Goal: Task Accomplishment & Management: Complete application form

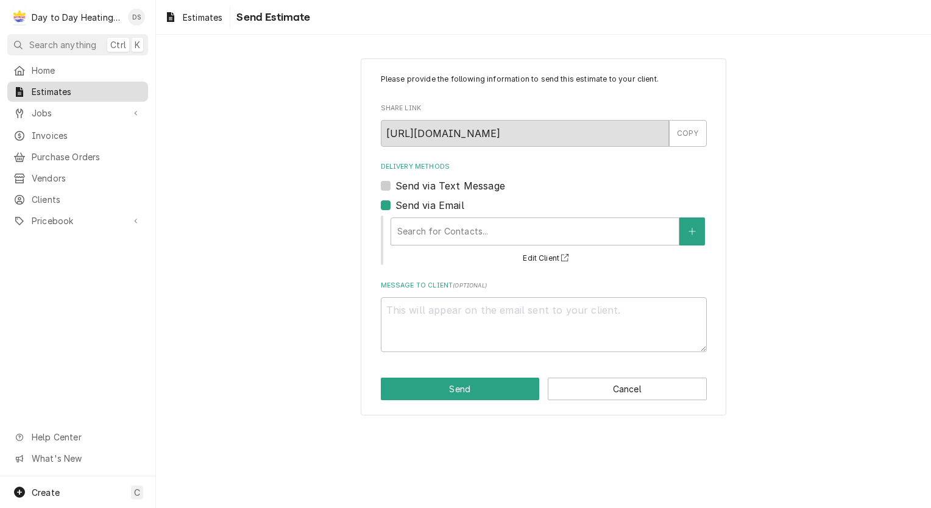
click at [49, 90] on span "Estimates" at bounding box center [87, 91] width 110 height 13
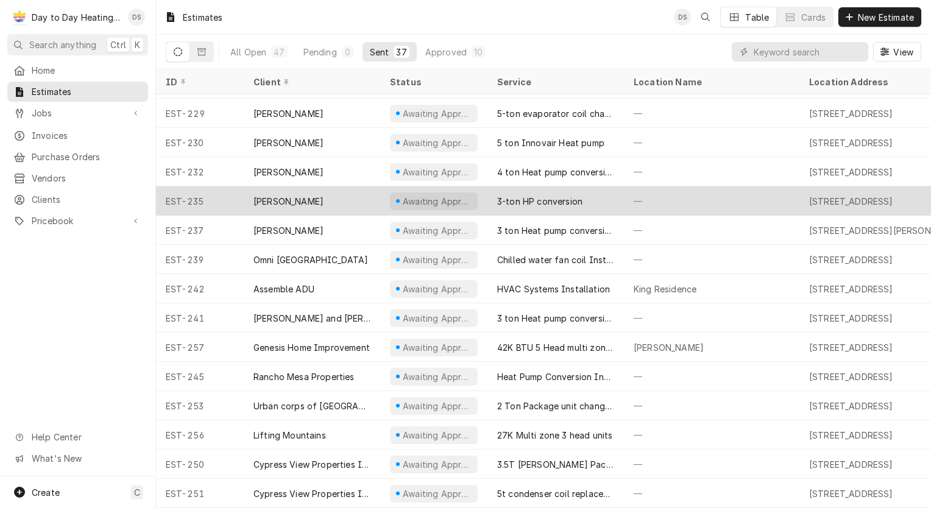
scroll to position [558, 0]
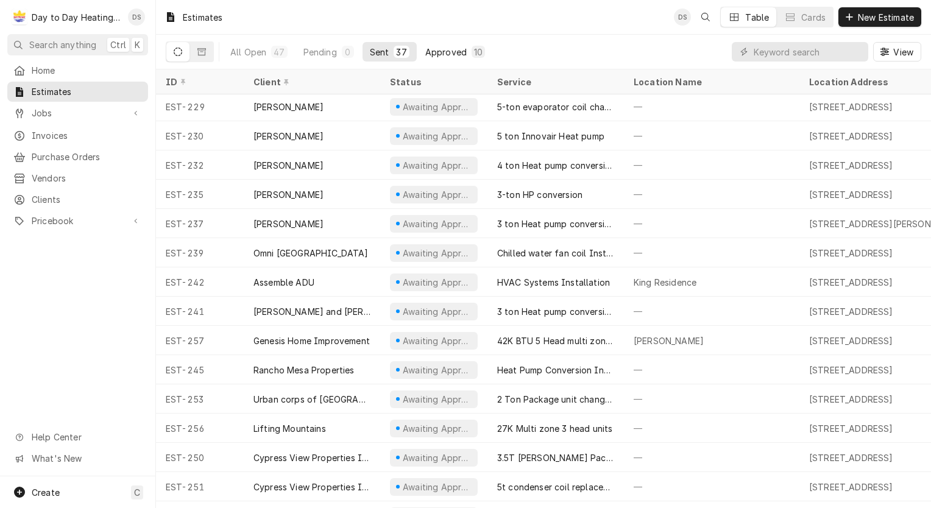
click at [442, 49] on div "Approved" at bounding box center [445, 52] width 41 height 13
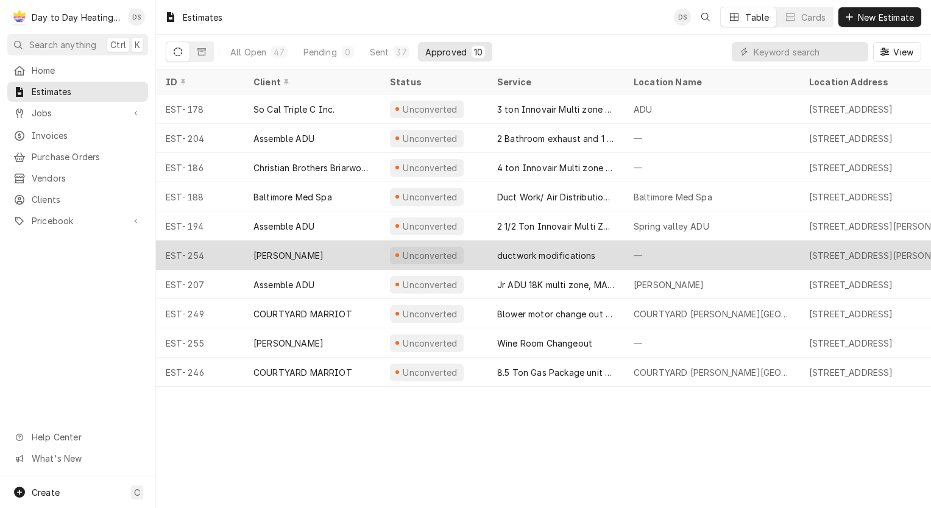
click at [313, 245] on div "Kate" at bounding box center [312, 255] width 136 height 29
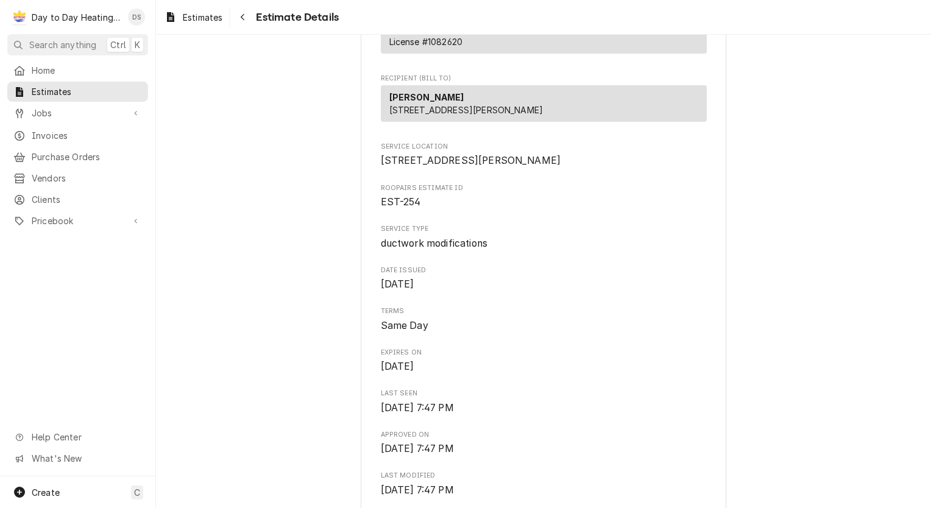
scroll to position [183, 0]
drag, startPoint x: 381, startPoint y: 124, endPoint x: 485, endPoint y: 119, distance: 103.7
click at [485, 119] on div "Kate 4252 Mt Herbert Ave San Diego, CA 92117" at bounding box center [544, 103] width 326 height 37
drag, startPoint x: 485, startPoint y: 119, endPoint x: 463, endPoint y: 121, distance: 21.4
copy span "4252 Mt Herbert Ave"
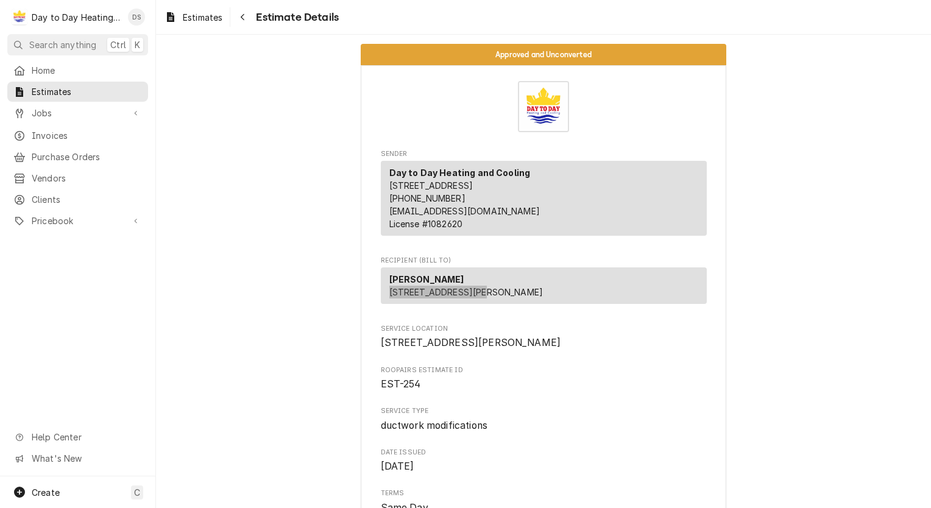
scroll to position [61, 0]
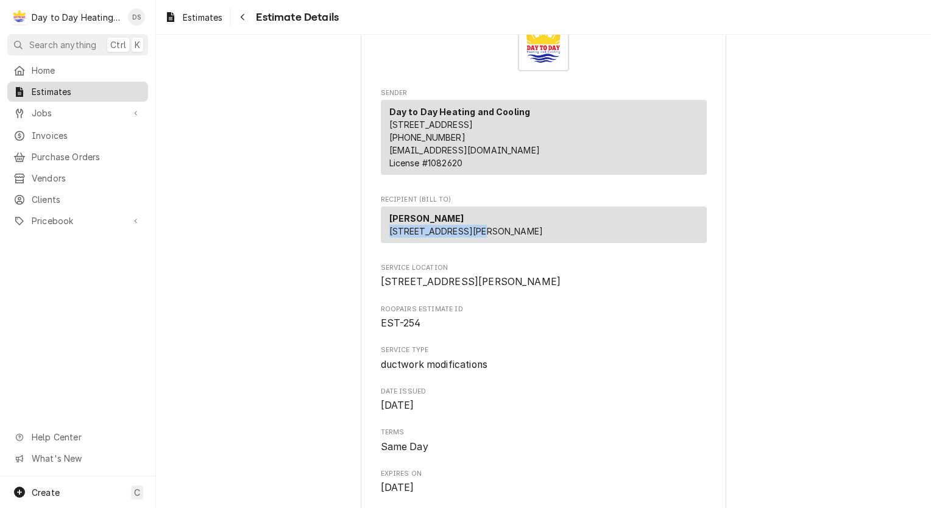
click at [67, 89] on span "Estimates" at bounding box center [87, 91] width 110 height 13
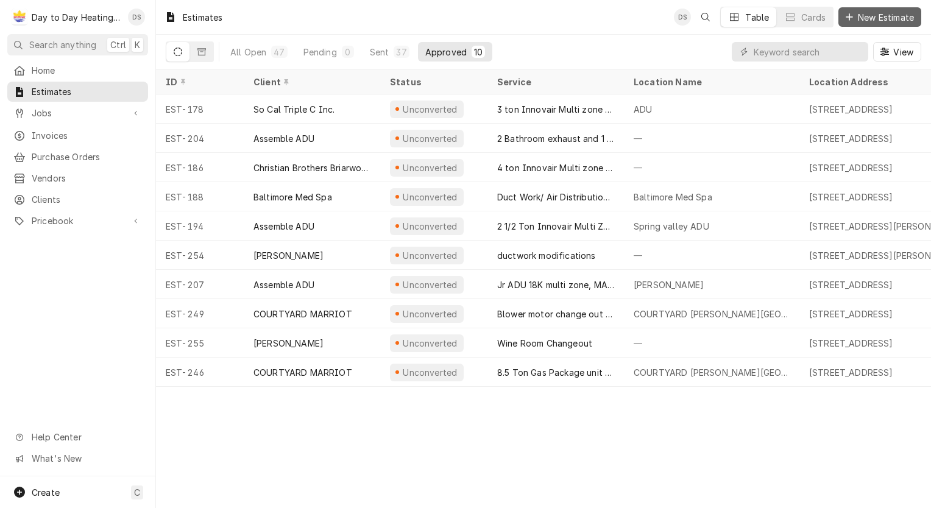
click at [862, 15] on span "New Estimate" at bounding box center [885, 17] width 61 height 13
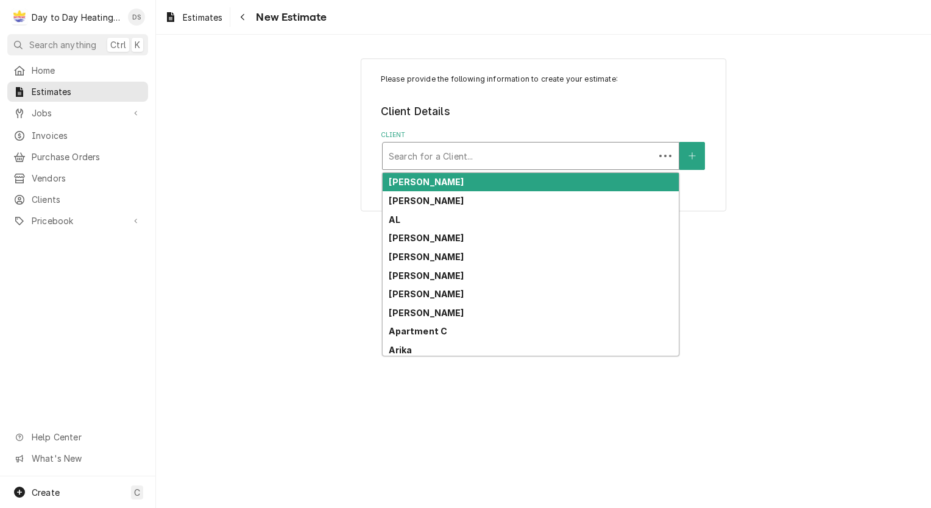
click at [494, 160] on div "Client" at bounding box center [518, 156] width 259 height 22
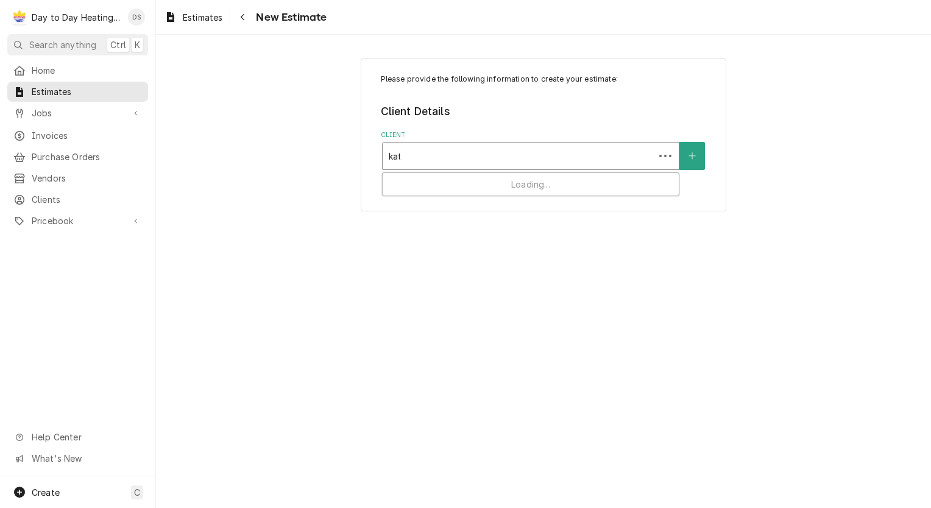
type input "kate"
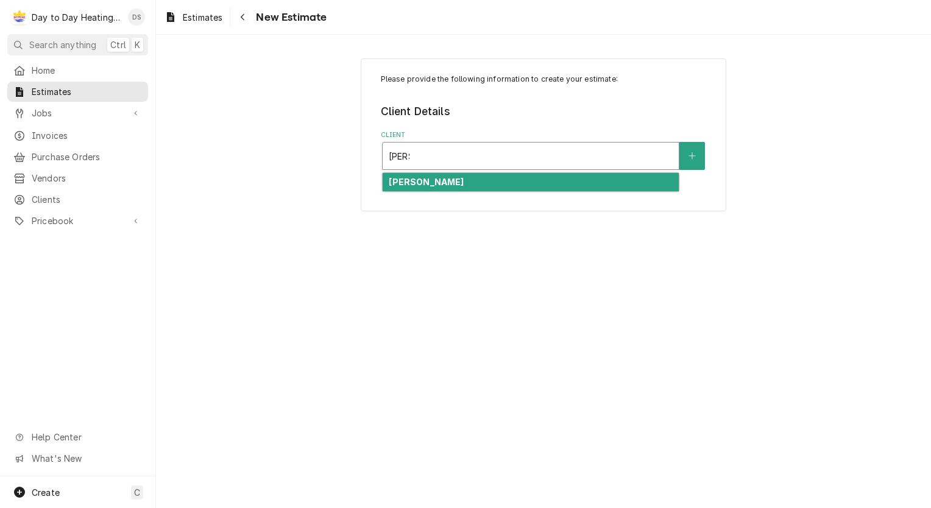
click at [476, 188] on div "[PERSON_NAME]" at bounding box center [530, 182] width 296 height 19
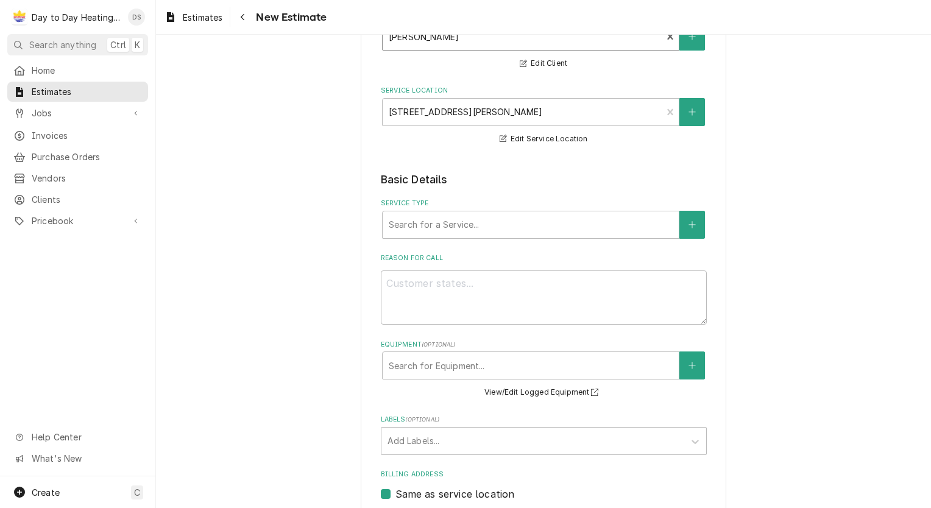
scroll to position [122, 0]
click at [687, 229] on button "Service Type" at bounding box center [692, 222] width 26 height 28
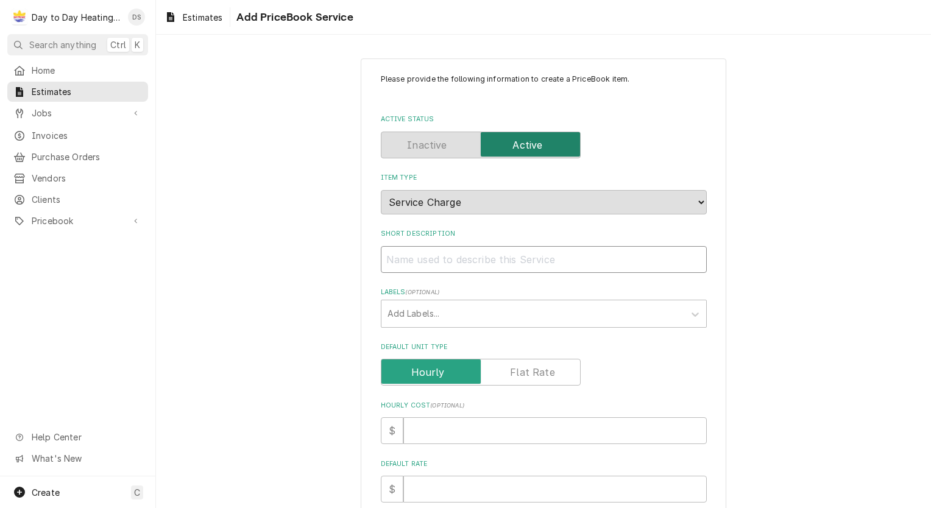
click at [479, 259] on input "Short Description" at bounding box center [544, 259] width 326 height 27
type textarea "x"
type input "B"
type textarea "x"
type input "Bl"
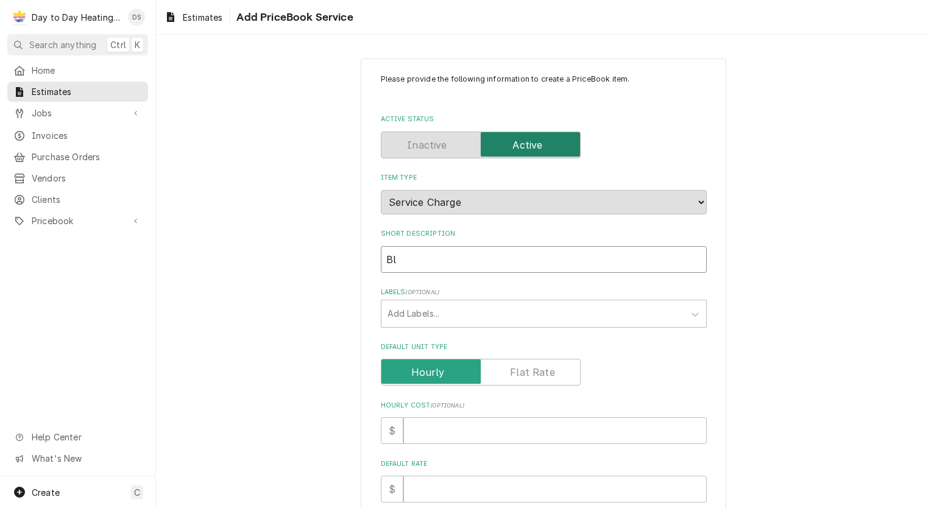
type textarea "x"
type input "Blo"
type textarea "x"
type input "Blow"
type textarea "x"
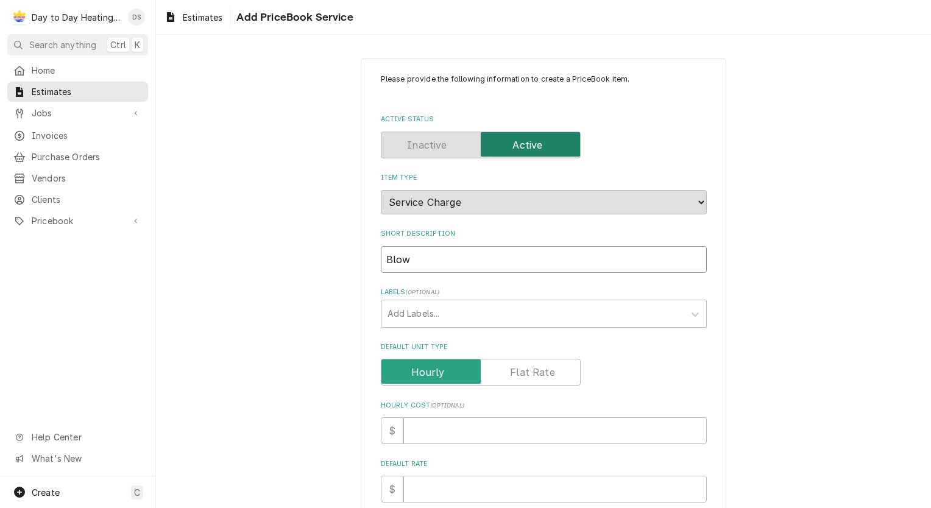
type input "Blow"
type textarea "x"
type input "Blow i"
type textarea "x"
type input "Blow in"
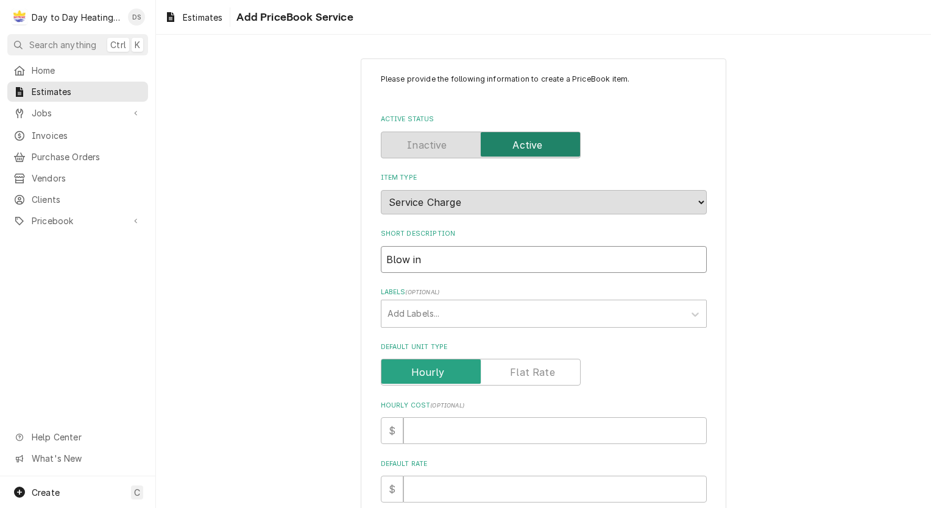
type textarea "x"
type input "Blow in"
type textarea "x"
type input "Blow in i"
type textarea "x"
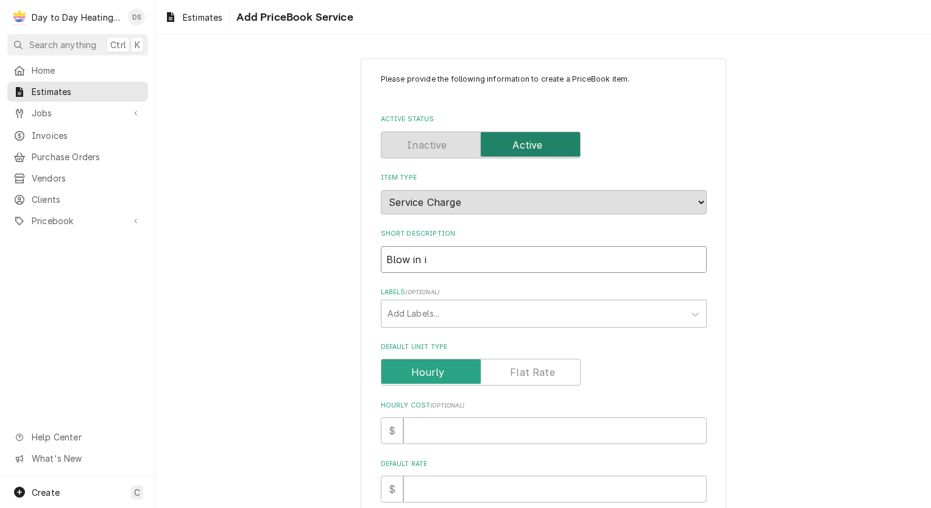
type input "Blow in in"
type textarea "x"
type input "Blow in ins"
type textarea "x"
type input "Blow in insu"
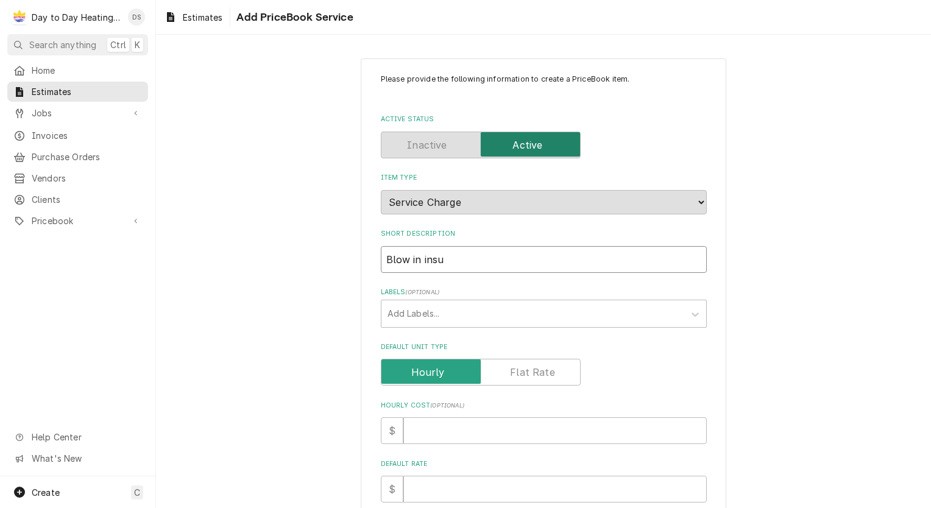
type textarea "x"
type input "Blow in insua"
type textarea "x"
type input "Blow in insual"
type textarea "x"
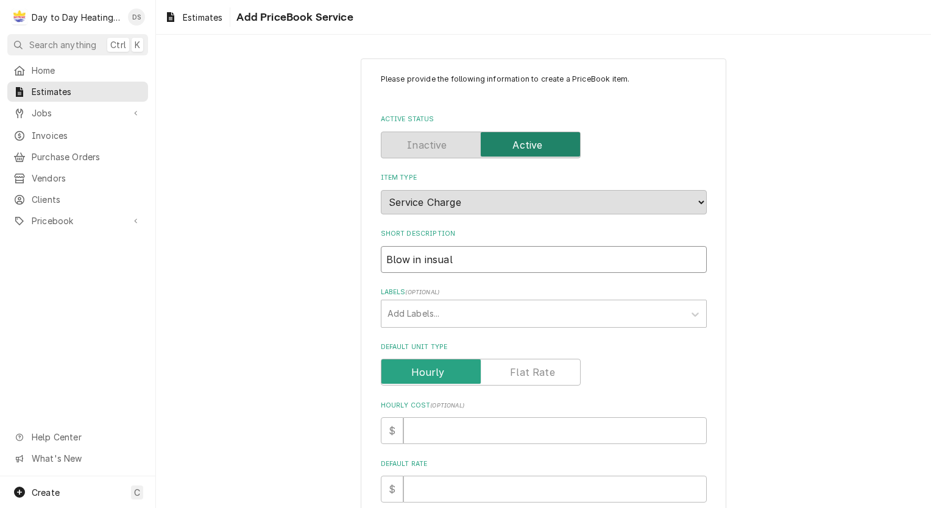
type input "Blow in insualt"
type textarea "x"
type input "Blow in insualti"
type textarea "x"
type input "Blow in insualtio"
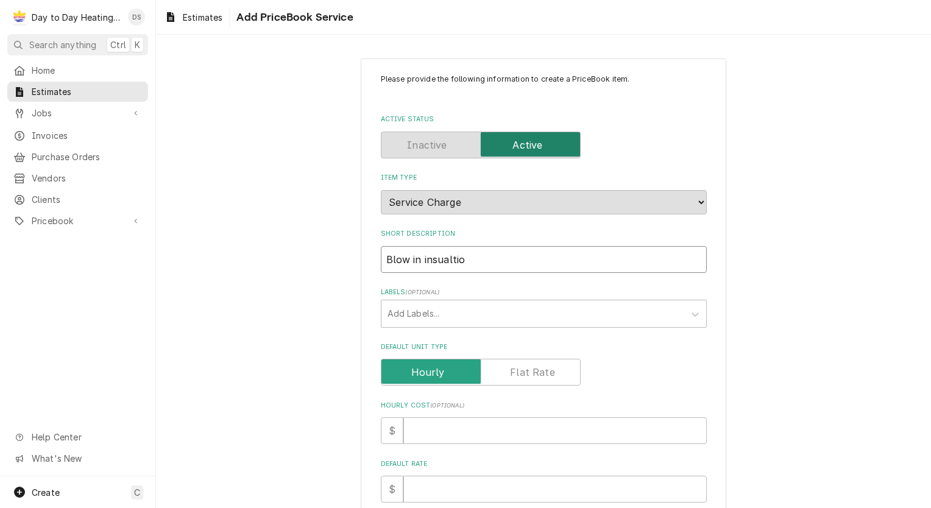
type textarea "x"
type input "Blow in insualtion"
type textarea "x"
type input "Blow in insualtionm"
type textarea "x"
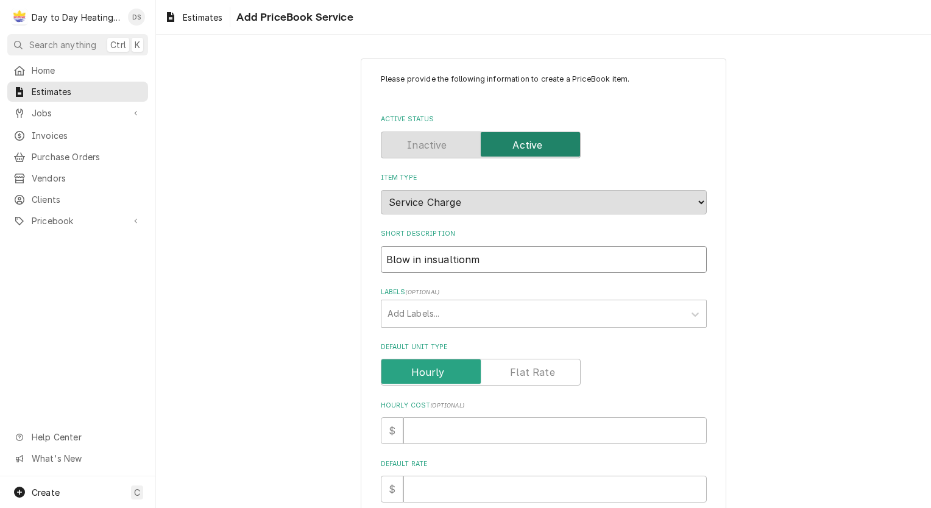
type input "Blow in insualtionm"
type textarea "x"
type input "Blow in insualtionm"
type textarea "x"
type input "Blow in insualtion"
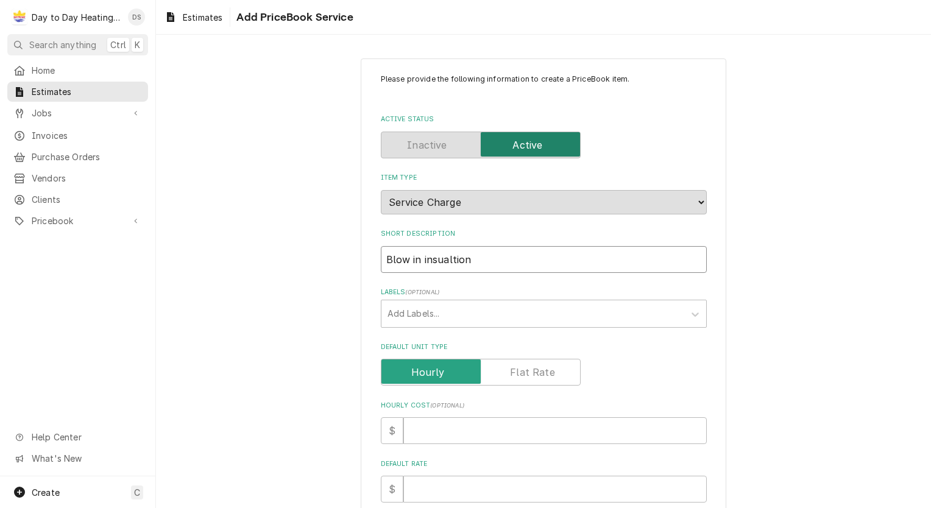
type textarea "x"
type input "Blow in insualtion"
type textarea "x"
type input "Blow in insualtion"
type textarea "x"
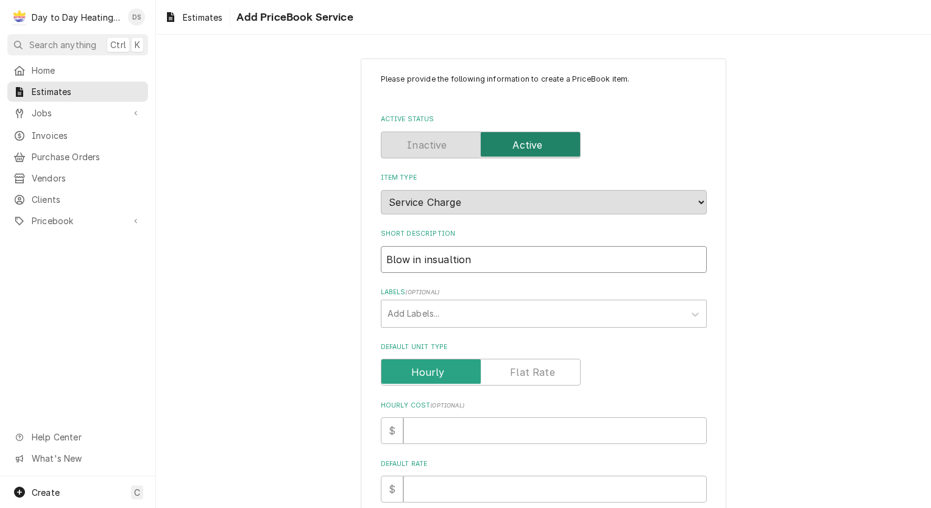
type input "Blow in insualtio"
type textarea "x"
type input "Blow in insualti"
type textarea "x"
type input "Blow in insualt"
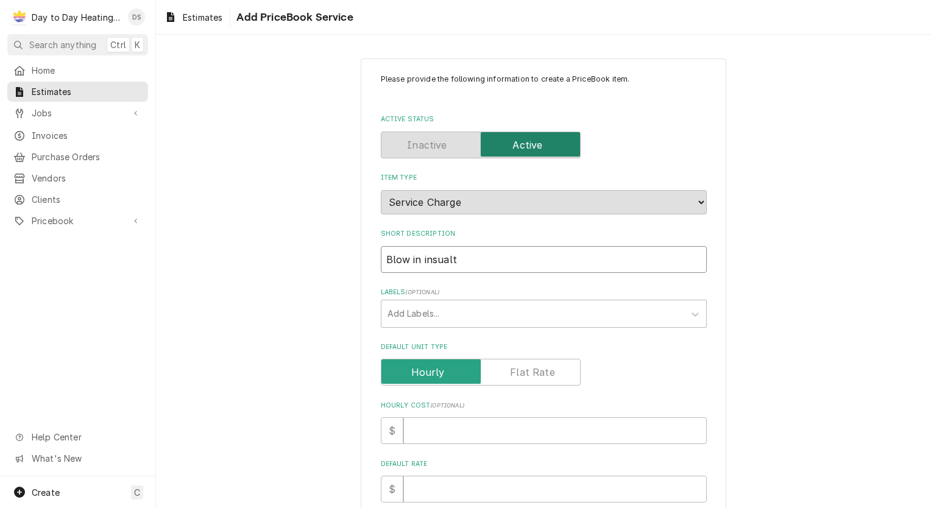
type textarea "x"
type input "Blow in insual"
type textarea "x"
type input "Blow in insua"
type textarea "x"
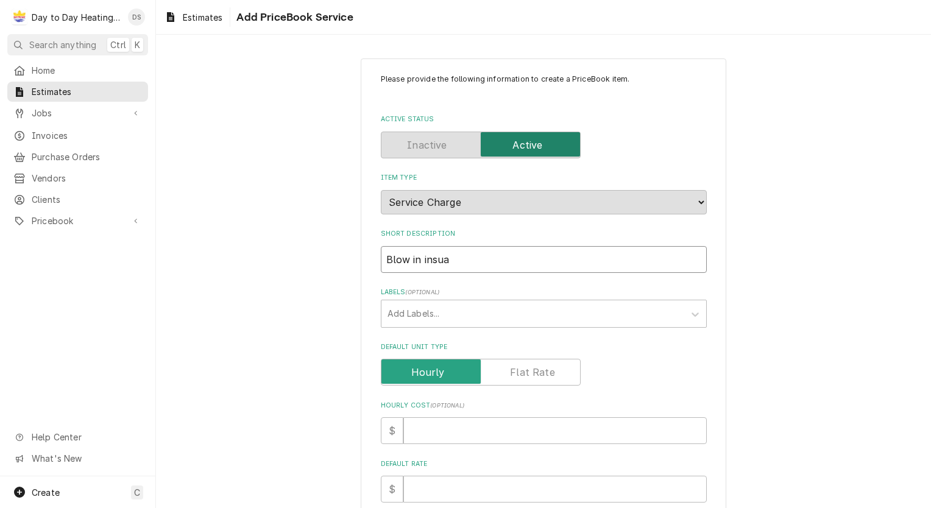
type input "Blow in insu"
type textarea "x"
type input "Blow in insul"
type textarea "x"
type input "Blow in insula"
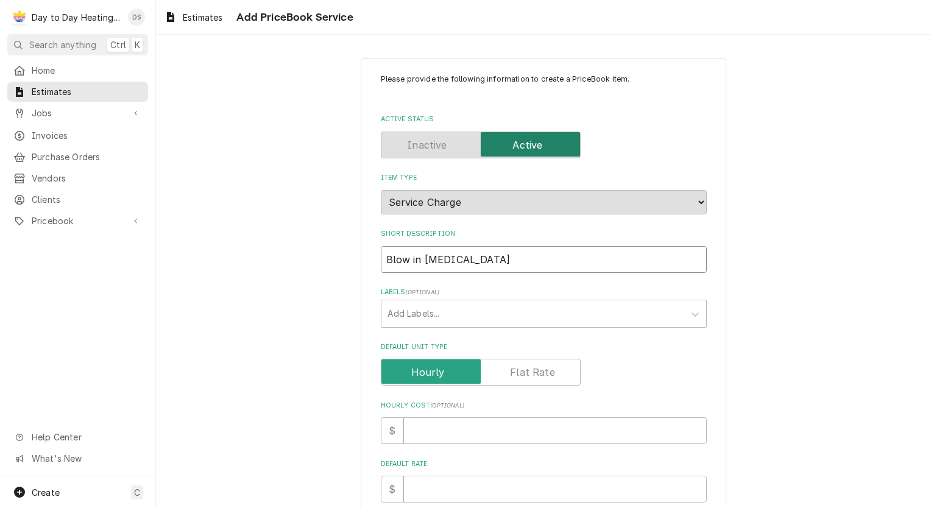
type textarea "x"
type input "Blow in insulat"
type textarea "x"
type input "Blow in insulati"
type textarea "x"
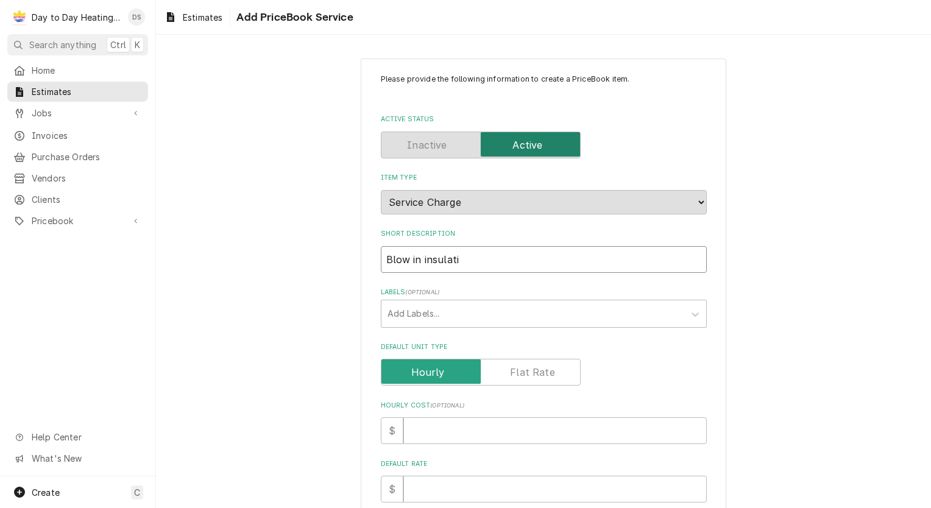
type input "Blow in insulatio"
type textarea "x"
type input "Blow in insulation"
type textarea "x"
type input "Blow in insulation"
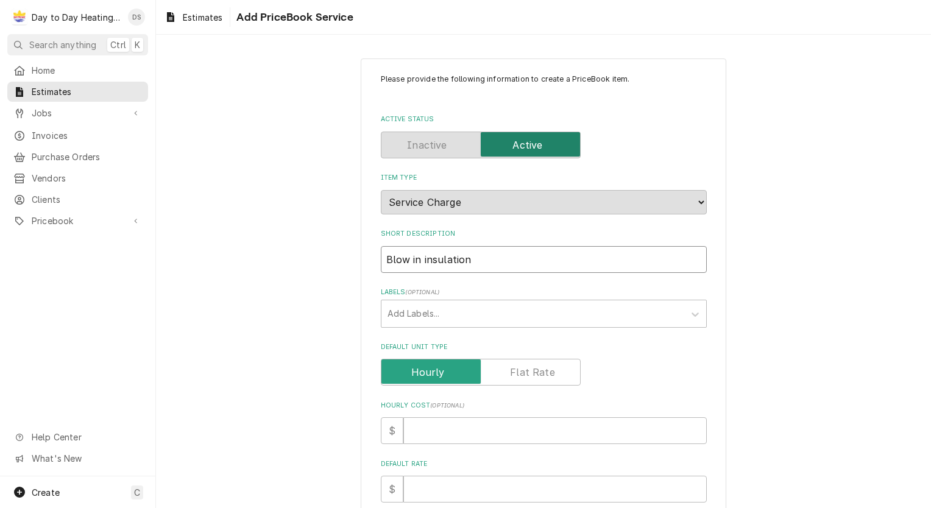
type textarea "x"
type input "Blow in insulation !"
type textarea "x"
type input "Blow in insulation !2"
type textarea "x"
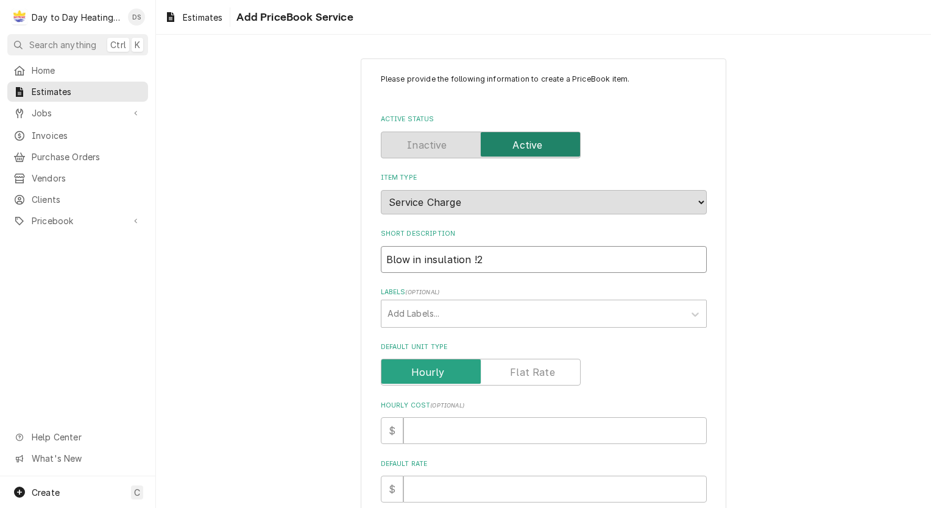
type input "Blow in insulation !"
type textarea "x"
type input "Blow in insulation"
type textarea "x"
type input "Blow in insulation 1"
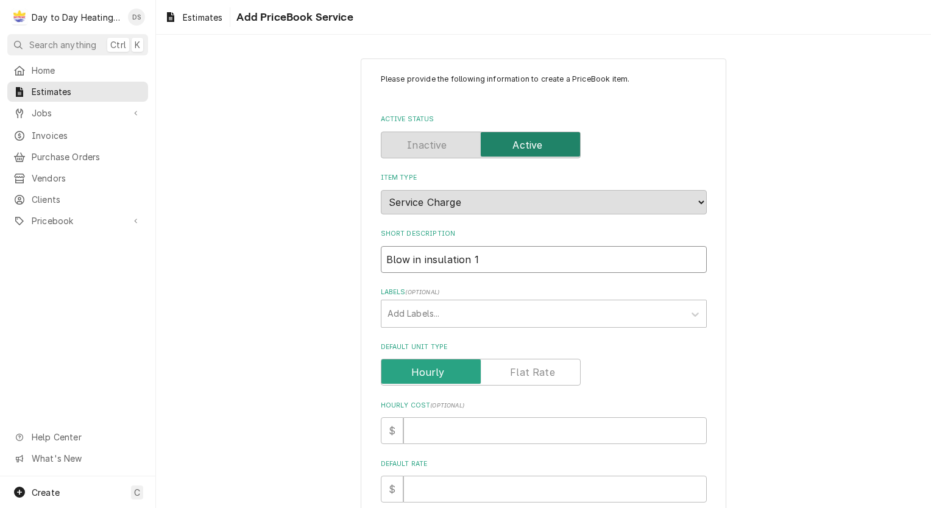
type textarea "x"
type input "Blow in insulation 1,"
type textarea "x"
type input "Blow in insulation 1,2"
type textarea "x"
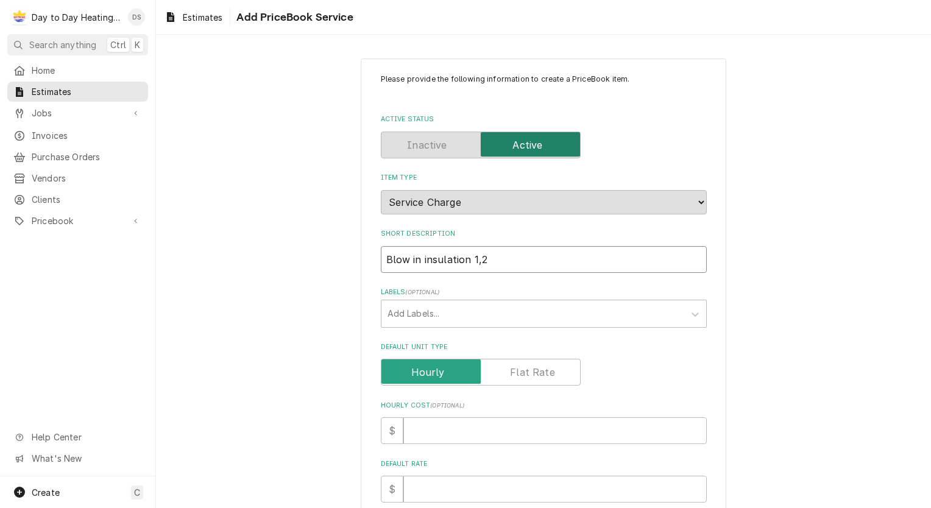
type input "Blow in insulation 1,20"
type textarea "x"
type input "Blow in insulation 1,200"
type textarea "x"
type input "Blow in insulation 1,200"
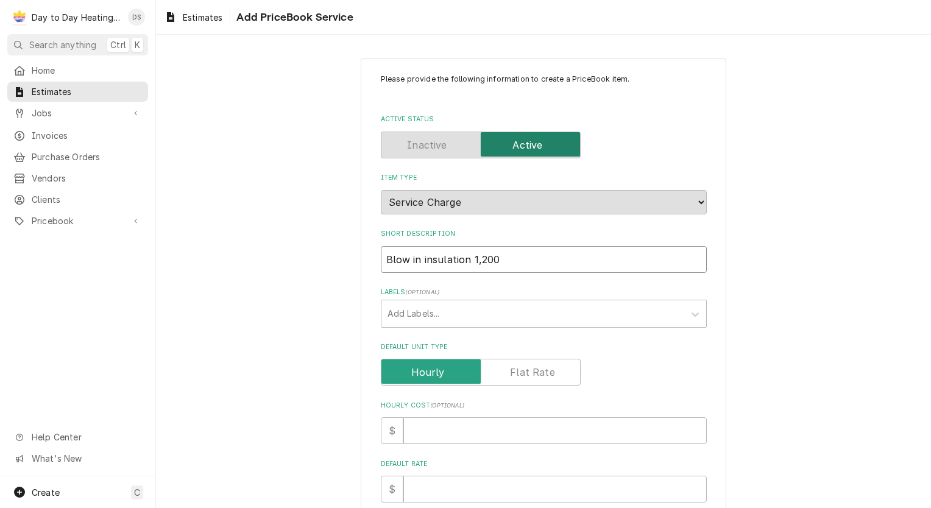
type textarea "x"
type input "Blow in insulation 1,200 S"
type textarea "x"
type input "Blow in insulation 1,200 Sq"
type textarea "x"
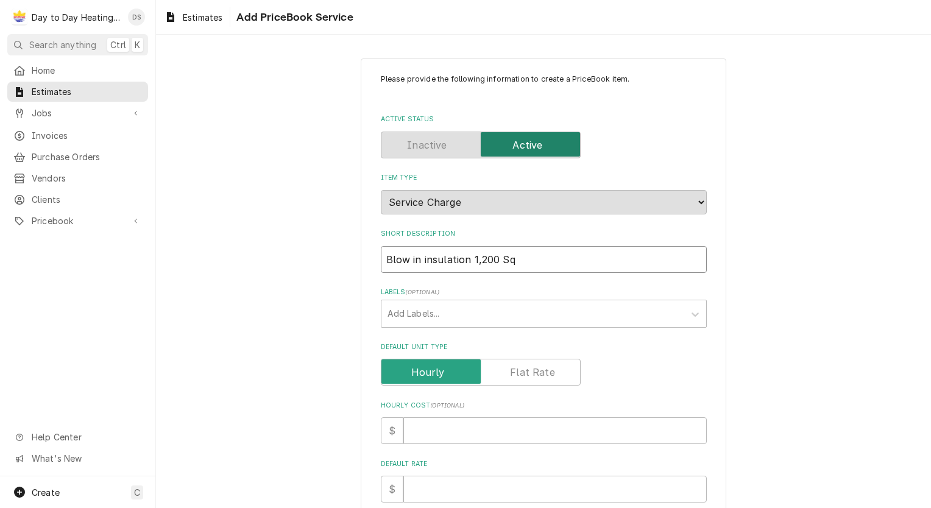
type input "Blow in insulation 1,200 Sqf"
type textarea "x"
type input "Blow in insulation 1,200 Sqft"
type textarea "x"
type input "Blow in insulation 1,200 Sqft"
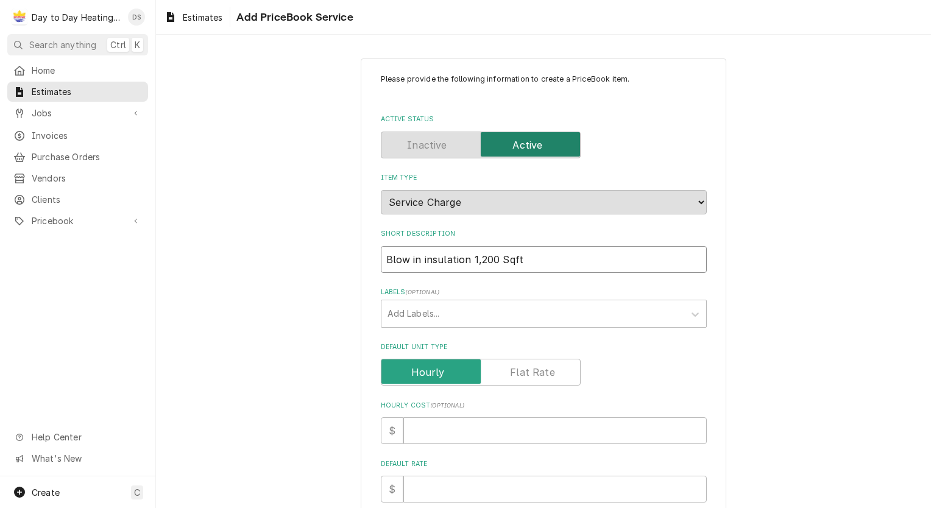
type textarea "x"
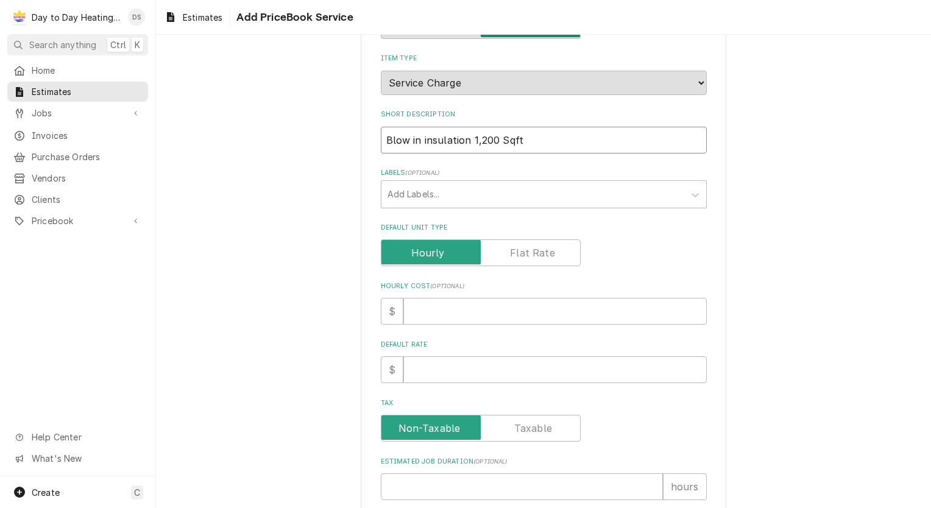
scroll to position [122, 0]
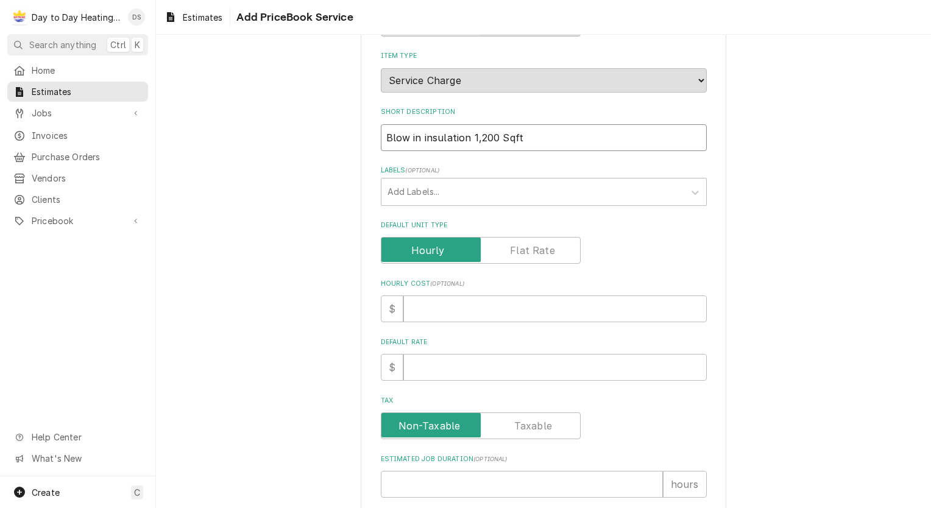
type input "Blow in insulation 1,200 Sqft"
click at [510, 253] on label "Default Unit Type" at bounding box center [481, 250] width 200 height 27
click at [510, 253] on input "Default Unit Type" at bounding box center [480, 250] width 189 height 27
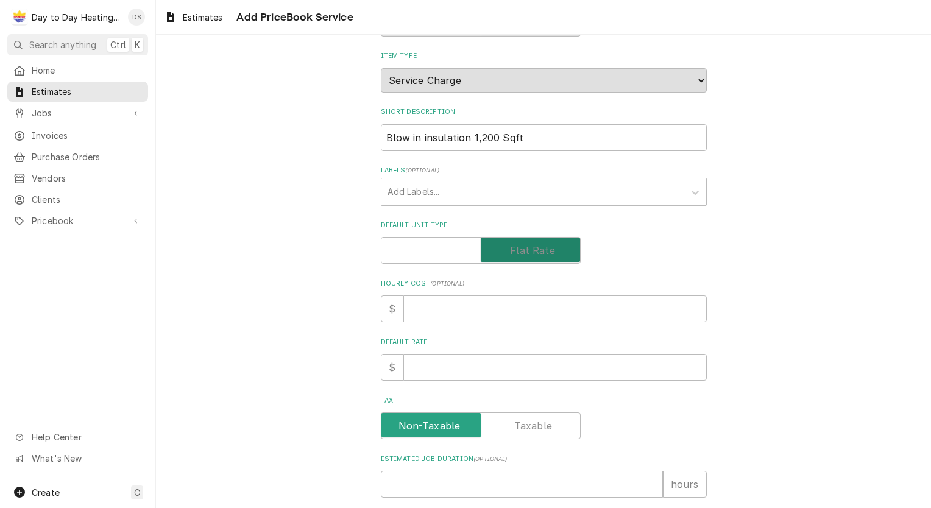
checkbox input "true"
click at [474, 365] on input "Default Unit Price" at bounding box center [554, 367] width 303 height 27
type textarea "x"
type input "3"
type textarea "x"
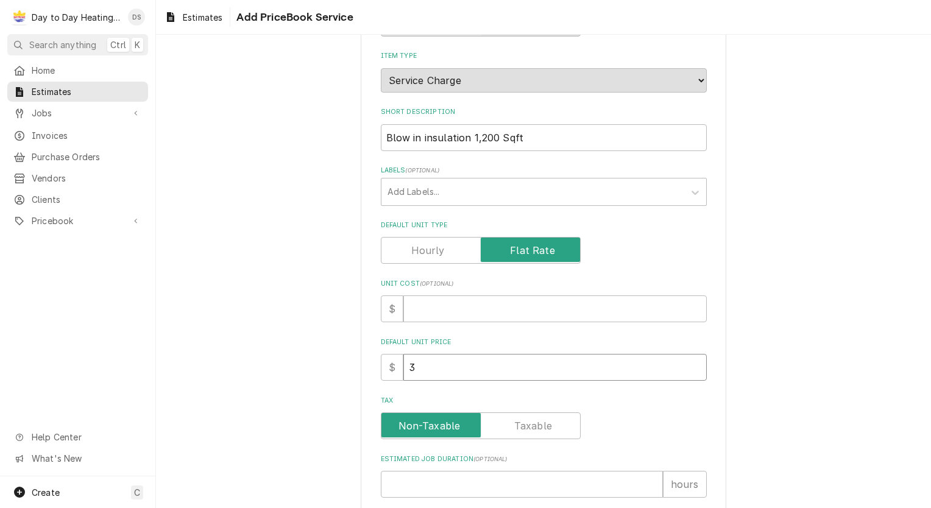
type input "39"
type textarea "x"
type input "390"
type textarea "x"
type input "3900"
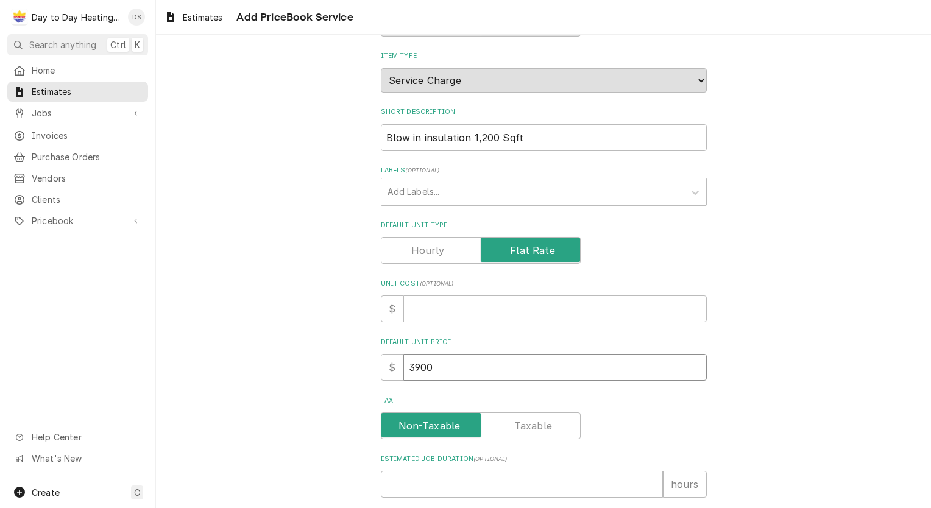
type textarea "x"
type input "3900"
click at [280, 362] on div "Please provide the following information to create a PriceBook item. Active Sta…" at bounding box center [543, 335] width 775 height 819
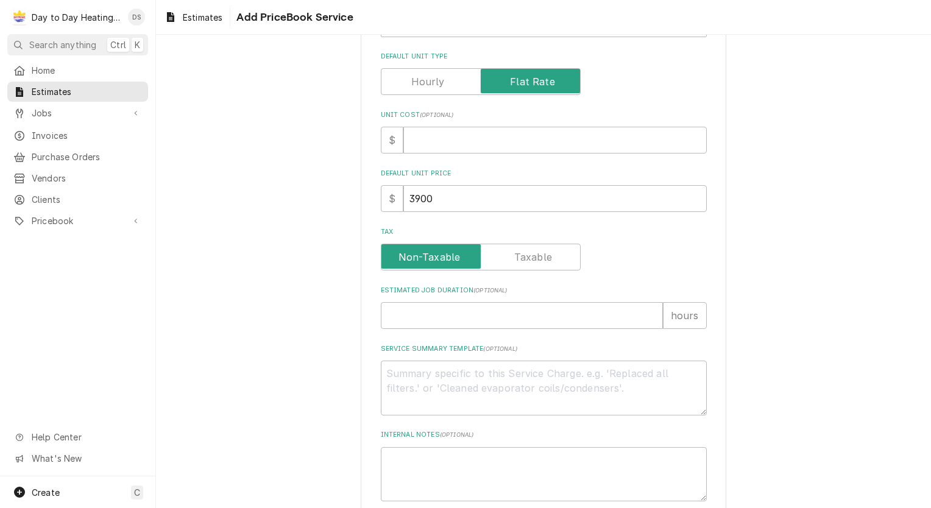
scroll to position [356, 0]
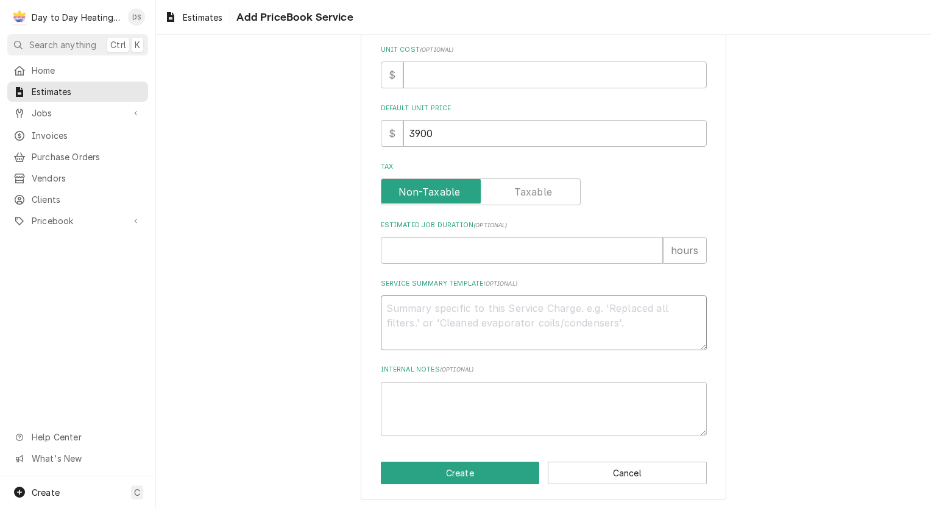
click at [440, 320] on textarea "Service Summary Template ( optional )" at bounding box center [544, 322] width 326 height 55
type textarea "x"
type textarea "S"
type textarea "x"
type textarea "Sc"
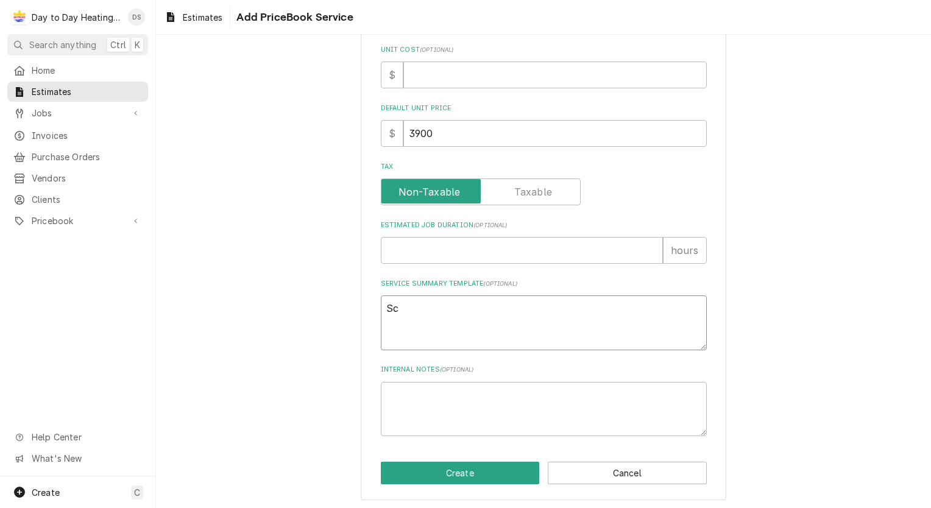
type textarea "x"
type textarea "Sco"
type textarea "x"
type textarea "Scop"
type textarea "x"
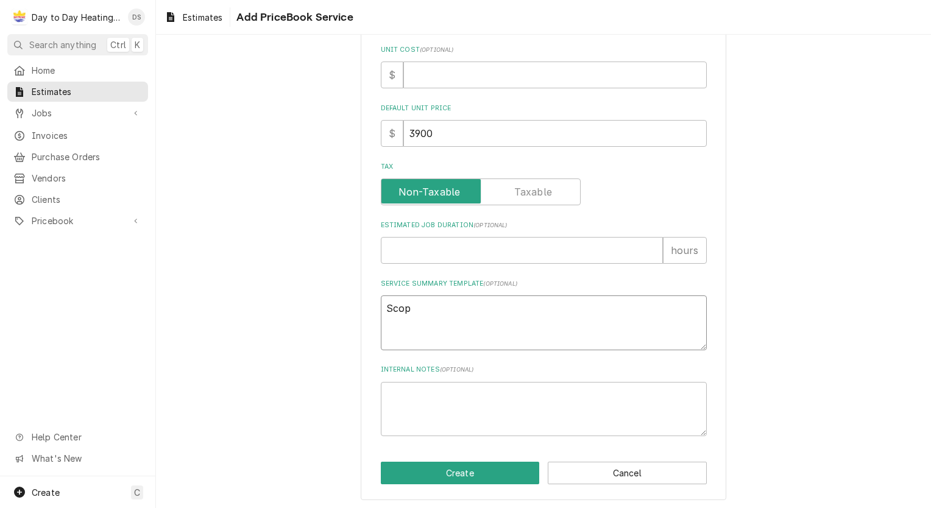
type textarea "Scope"
type textarea "x"
type textarea "Scope"
type textarea "x"
type textarea "Scope o"
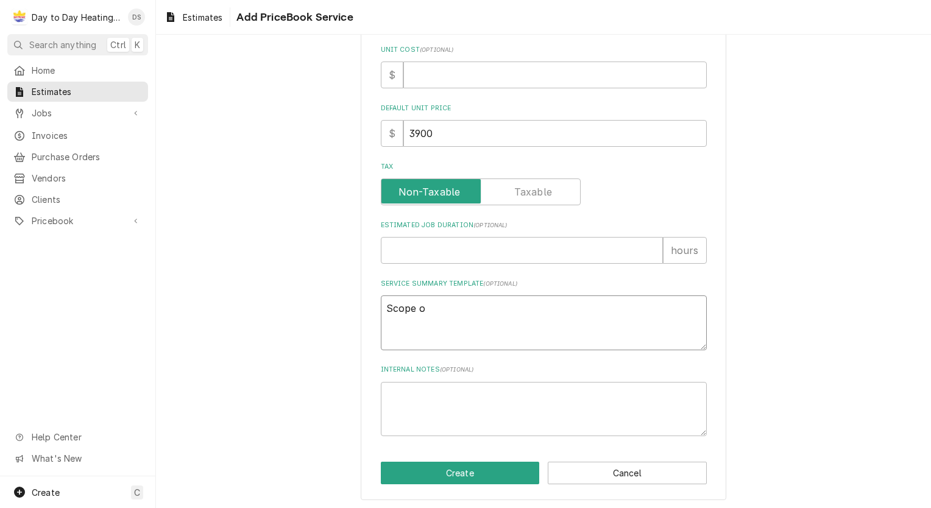
type textarea "x"
type textarea "Scope of"
type textarea "x"
type textarea "Scope of"
type textarea "x"
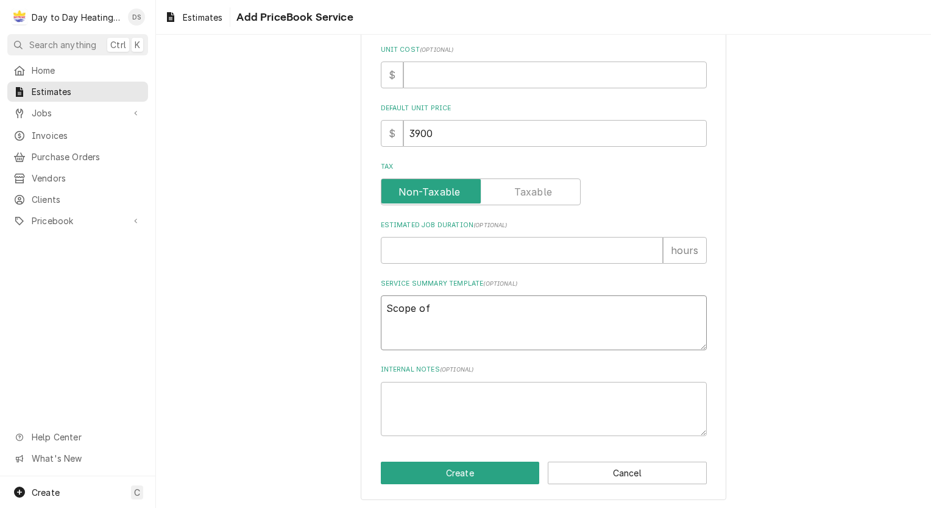
type textarea "Scope of w"
type textarea "x"
type textarea "Scope of wo"
type textarea "x"
type textarea "Scope of wor"
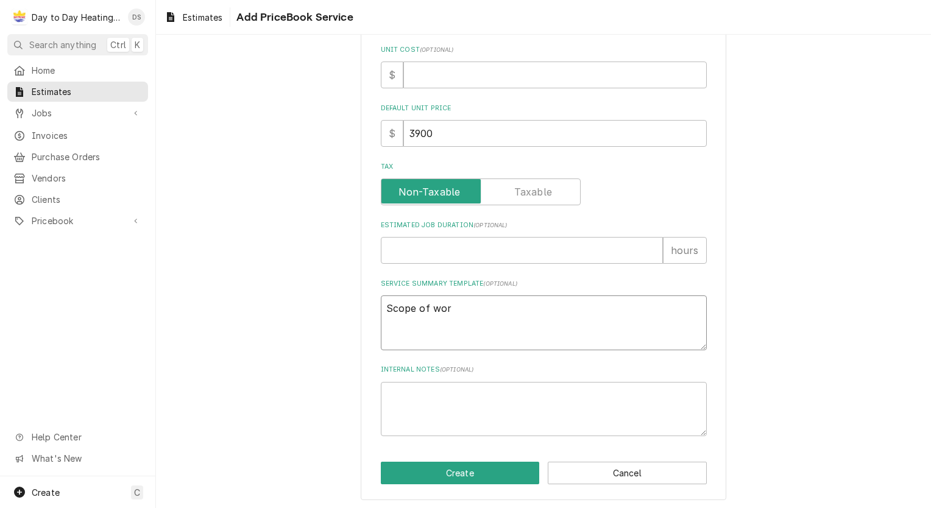
type textarea "x"
type textarea "Scope of work"
type textarea "x"
type textarea "Scope of work"
type textarea "x"
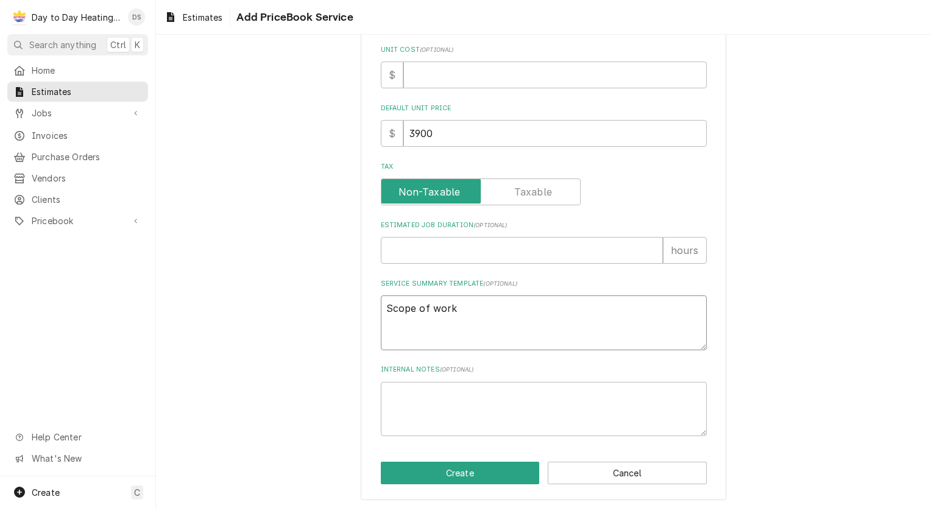
type textarea "Scope of work"
type textarea "x"
type textarea "Scope of work:"
type textarea "x"
type textarea "Scope of work:"
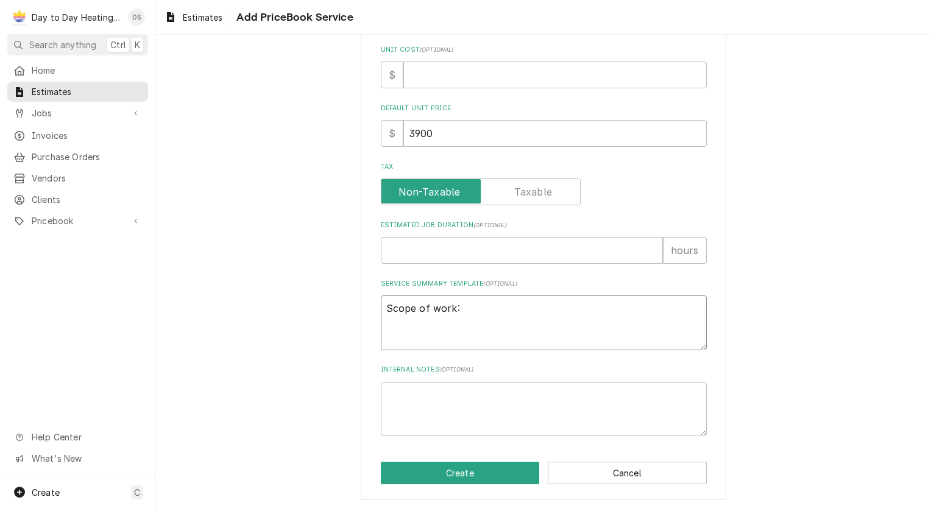
type textarea "x"
type textarea "Scope of work:"
type textarea "x"
type textarea "Scope of work:"
type textarea "x"
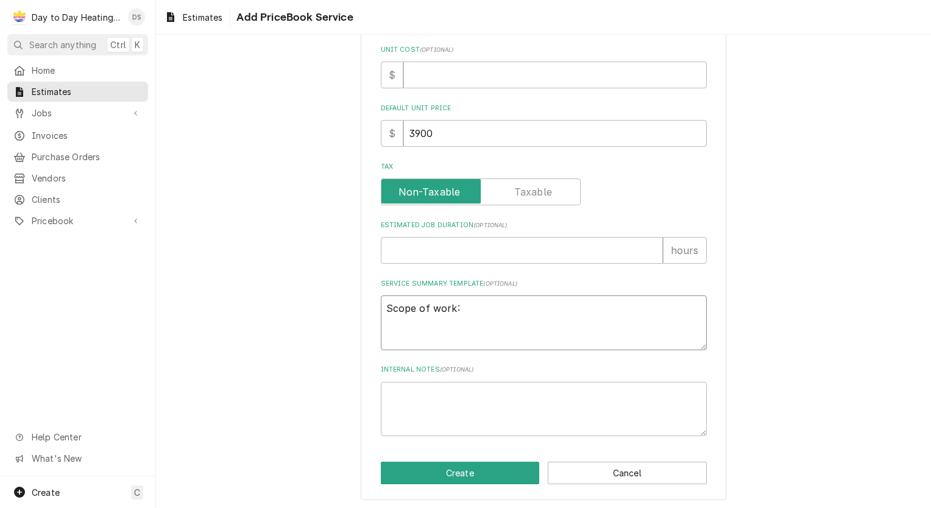
type textarea "Scope of work: -"
type textarea "x"
type textarea "Scope of work: -D"
type textarea "x"
type textarea "Scope of work: -De"
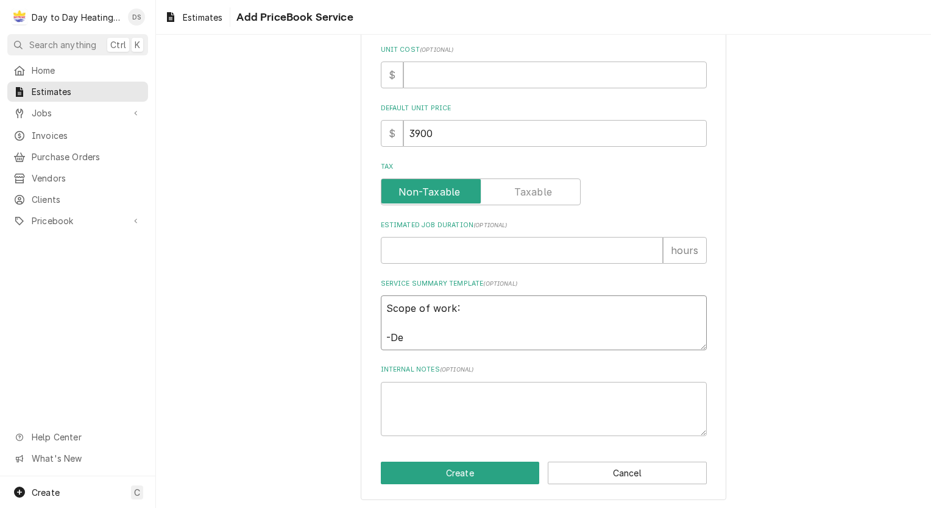
type textarea "x"
type textarea "Scope of work: -Del"
type textarea "x"
type textarea "Scope of work: -Deli"
type textarea "x"
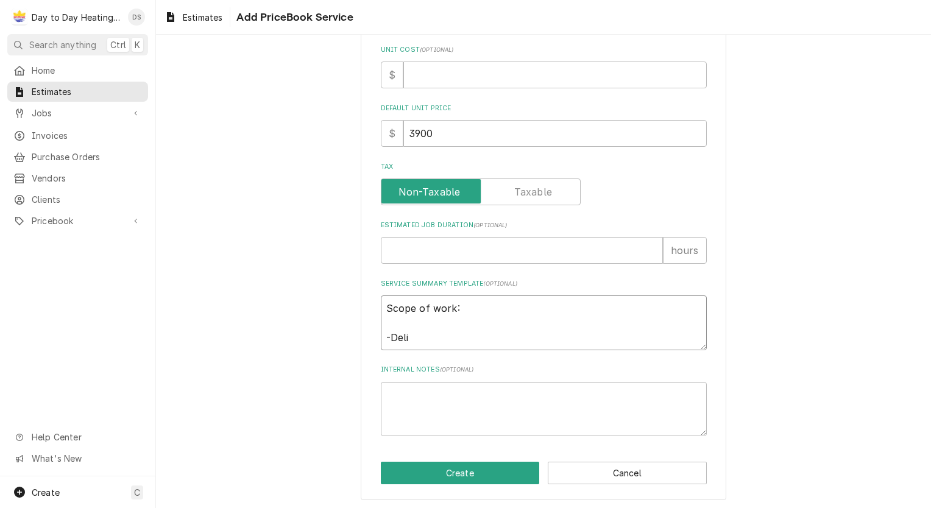
type textarea "Scope of work: -Delio"
type textarea "x"
type textarea "Scope of work: -Deli"
type textarea "x"
type textarea "Scope of work: -Del"
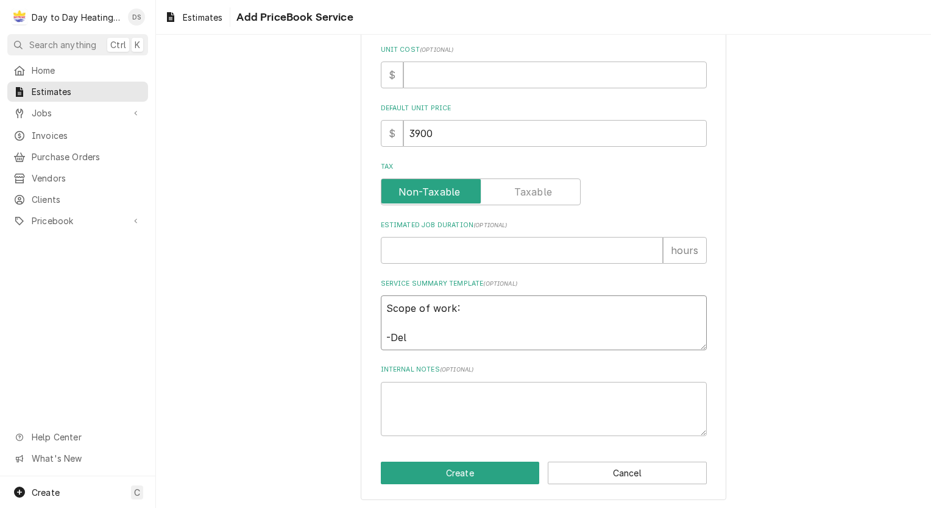
type textarea "x"
type textarea "Scope of work: -Deli"
type textarea "x"
type textarea "Scope of work: -Deliv"
type textarea "x"
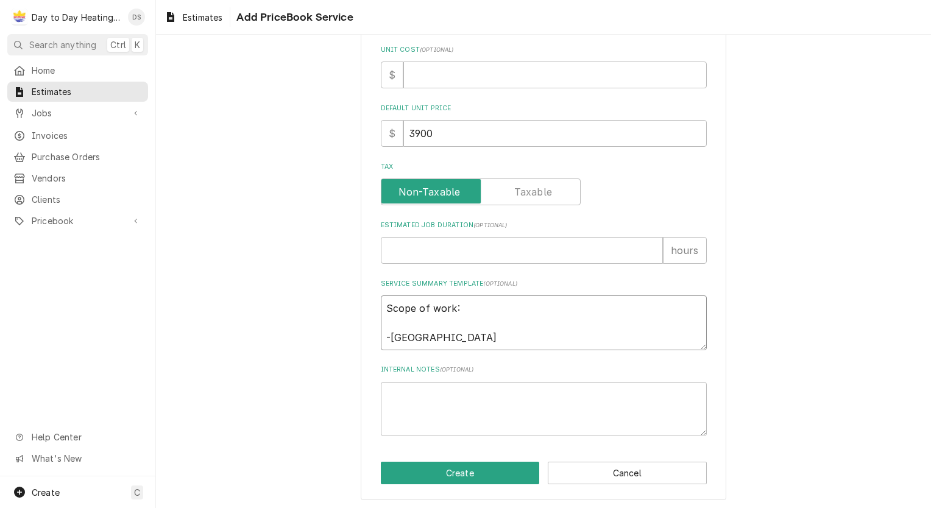
type textarea "Scope of work: -Delive"
type textarea "x"
type textarea "Scope of work: -Deliver"
type textarea "x"
type textarea "Scope of work: -Deliver"
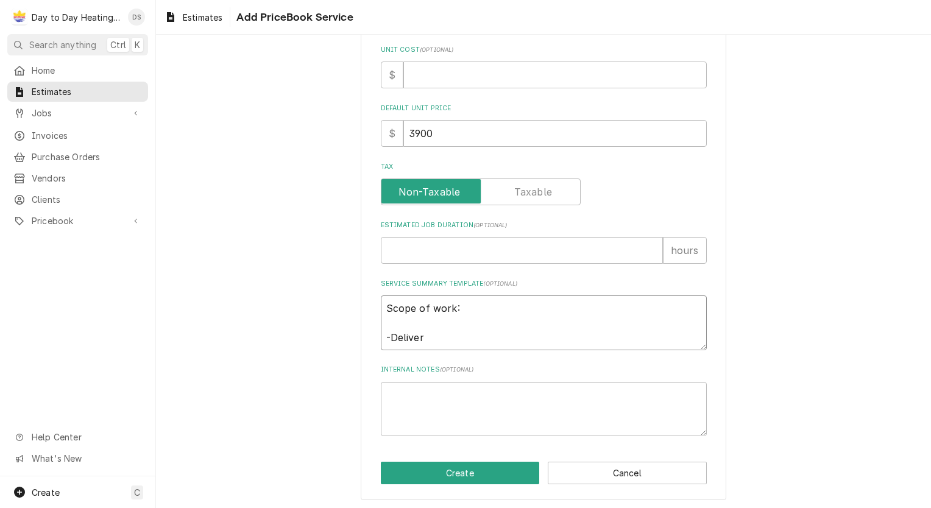
type textarea "x"
type textarea "Scope of work: -Deliver B"
type textarea "x"
type textarea "Scope of work: -Deliver Bl"
type textarea "x"
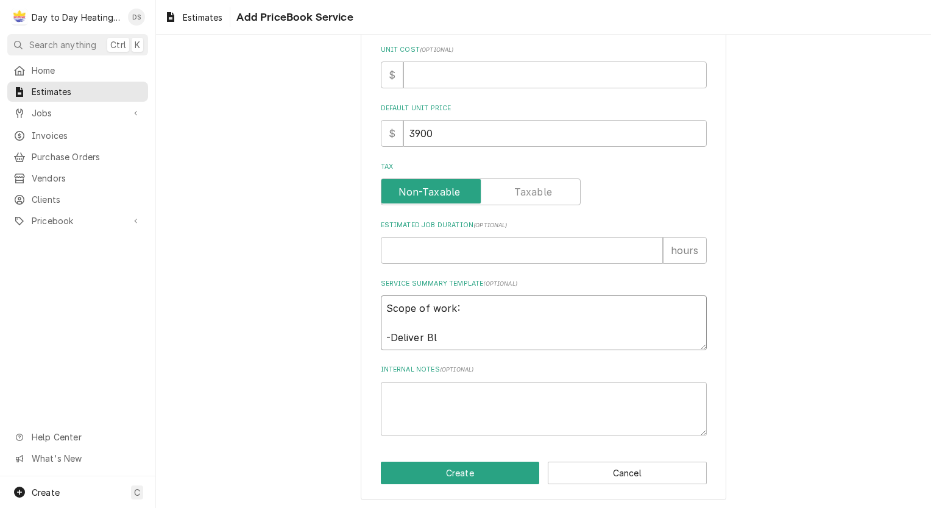
type textarea "Scope of work: -Deliver Blo"
type textarea "x"
type textarea "Scope of work: -Deliver Blow"
type textarea "x"
type textarea "Scope of work: -Deliver Blow"
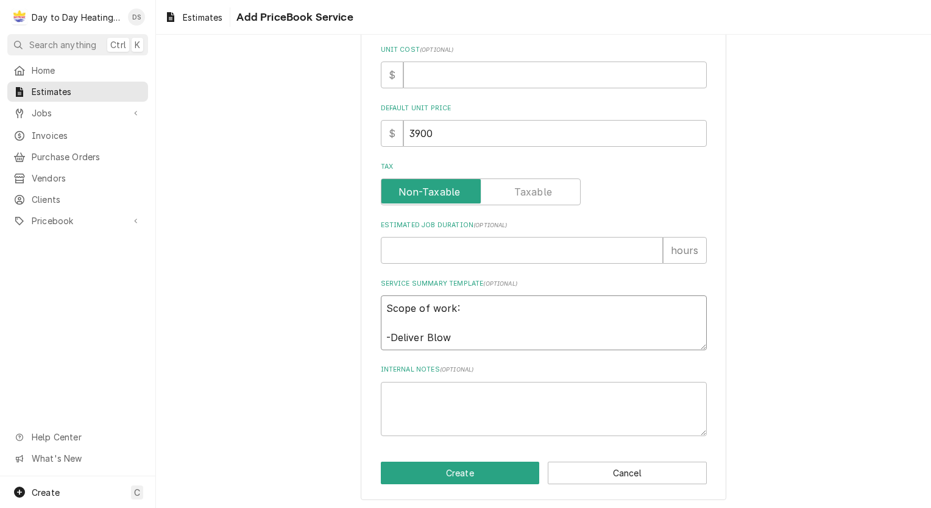
type textarea "x"
type textarea "Scope of work: -Deliver Blow i"
type textarea "x"
type textarea "Scope of work: -Deliver Blow in"
type textarea "x"
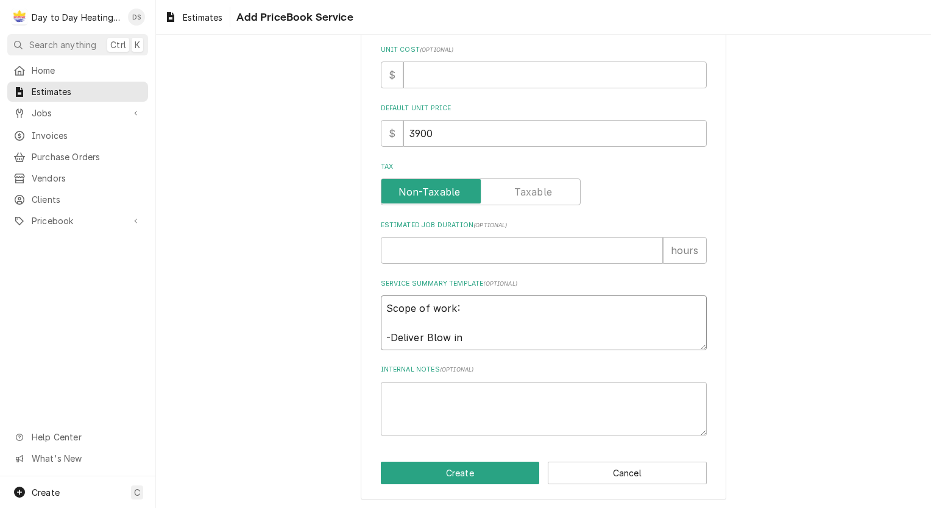
type textarea "Scope of work: -Deliver Blow in"
type textarea "x"
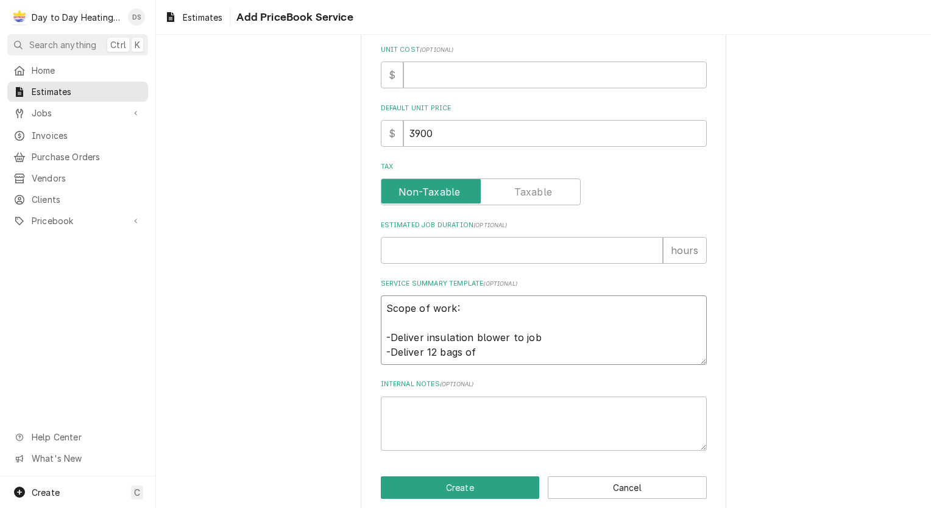
drag, startPoint x: 430, startPoint y: 350, endPoint x: 446, endPoint y: 353, distance: 16.1
click at [430, 350] on textarea "Scope of work: -Deliver insulation blower to job -Deliver 12 bags of" at bounding box center [544, 329] width 326 height 69
click at [485, 350] on textarea "Scope of work: -Deliver insulation blower to job -Deliver 10 bags of" at bounding box center [544, 329] width 326 height 69
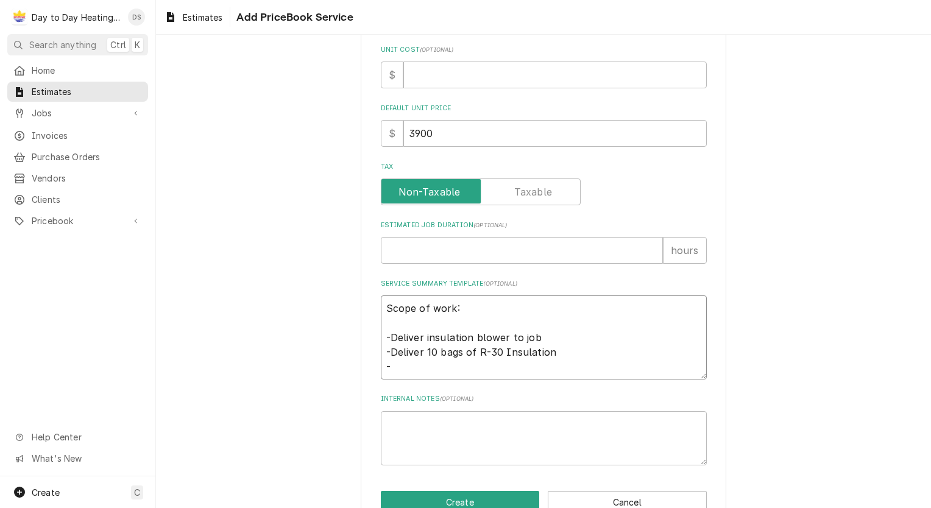
click at [409, 364] on textarea "Scope of work: -Deliver insulation blower to job -Deliver 10 bags of R-30 Insul…" at bounding box center [544, 337] width 326 height 84
paste textarea "California insulation requirements are governed by Title 24 of the California B…"
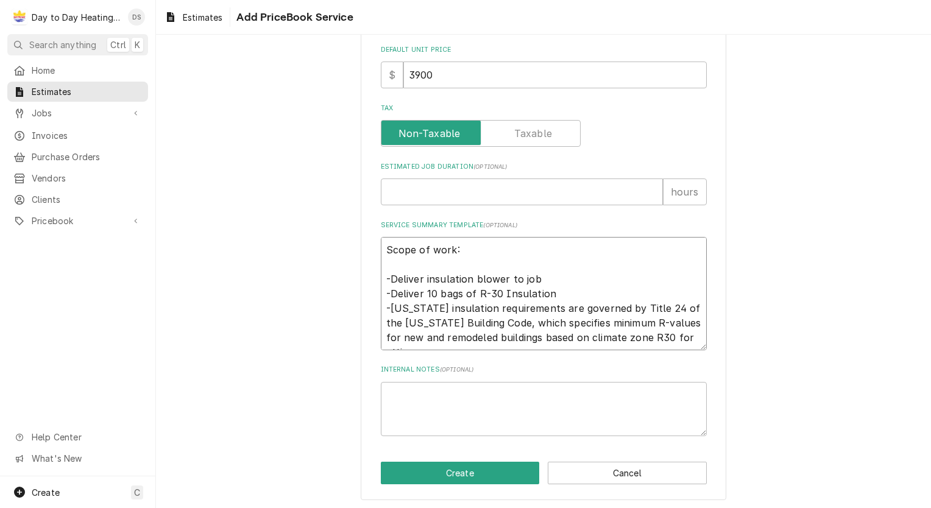
scroll to position [9, 0]
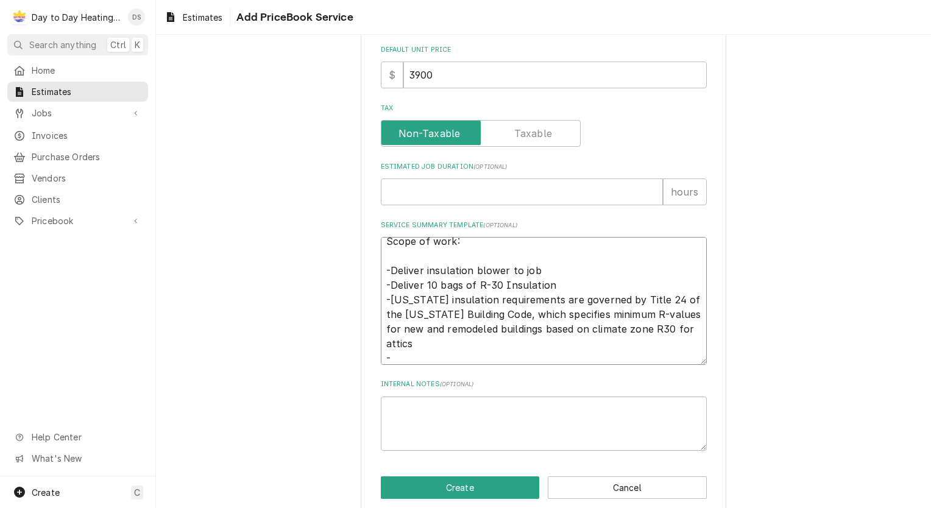
click at [430, 285] on textarea "Scope of work: -Deliver insulation blower to job -Deliver 10 bags of R-30 Insul…" at bounding box center [544, 301] width 326 height 128
click at [423, 352] on textarea "Scope of work: -Deliver insulation blower to job -Deliver 10 bags of R-30 Insul…" at bounding box center [544, 301] width 326 height 128
click at [666, 330] on textarea "Scope of work: -Deliver insulation blower to job -Deliver 10 bags of R-30 Insul…" at bounding box center [544, 301] width 326 height 128
click at [661, 326] on textarea "Scope of work: -Deliver insulation blower to job -Deliver 10 bags of R-30 Insul…" at bounding box center [544, 301] width 326 height 128
click at [429, 281] on textarea "Scope of work: -Deliver insulation blower to job -Deliver 10 bags of R-30 Insul…" at bounding box center [544, 301] width 326 height 128
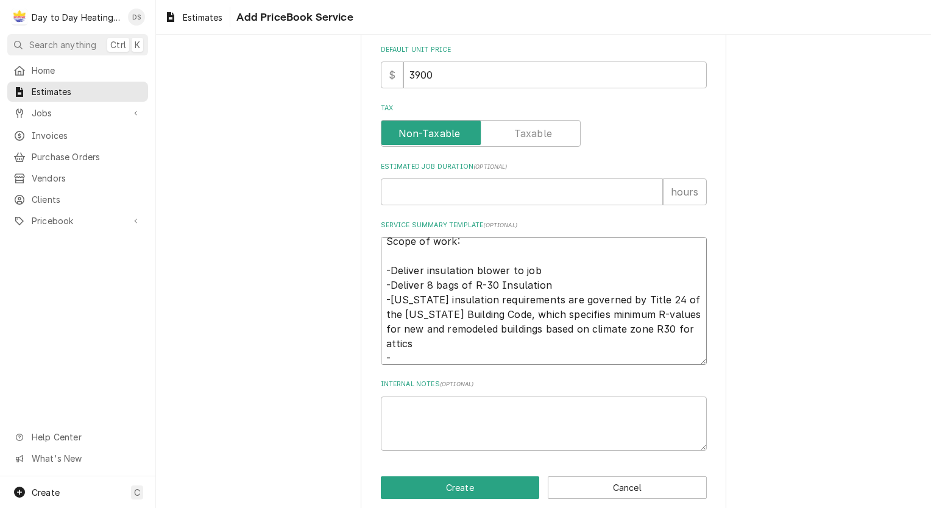
click at [423, 348] on textarea "Scope of work: -Deliver insulation blower to job -Deliver 8 bags of R-30 Insula…" at bounding box center [544, 301] width 326 height 128
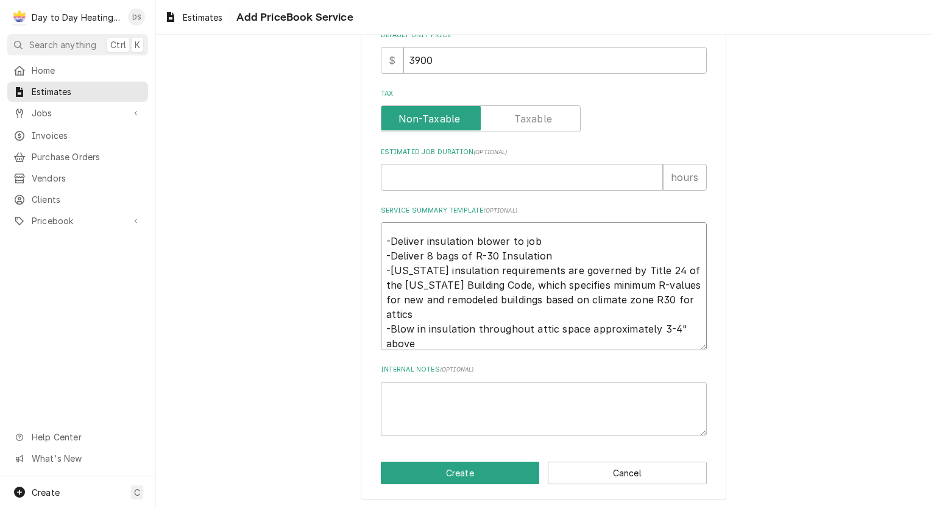
scroll to position [15, 0]
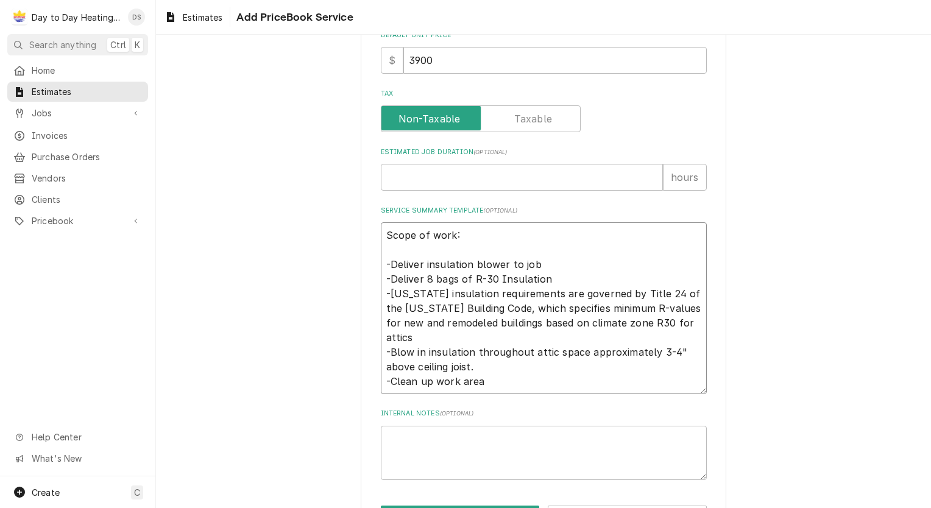
click at [487, 365] on textarea "Scope of work: -Deliver insulation blower to job -Deliver 8 bags of R-30 Insula…" at bounding box center [544, 308] width 326 height 172
click at [404, 414] on textarea "Scope of work: -Deliver insulation blower to job -Deliver 8 bags of R-30 Insula…" at bounding box center [544, 330] width 326 height 216
paste textarea "For existing attics in San Diego (Climate Zone 7), the required R-value is R-30…"
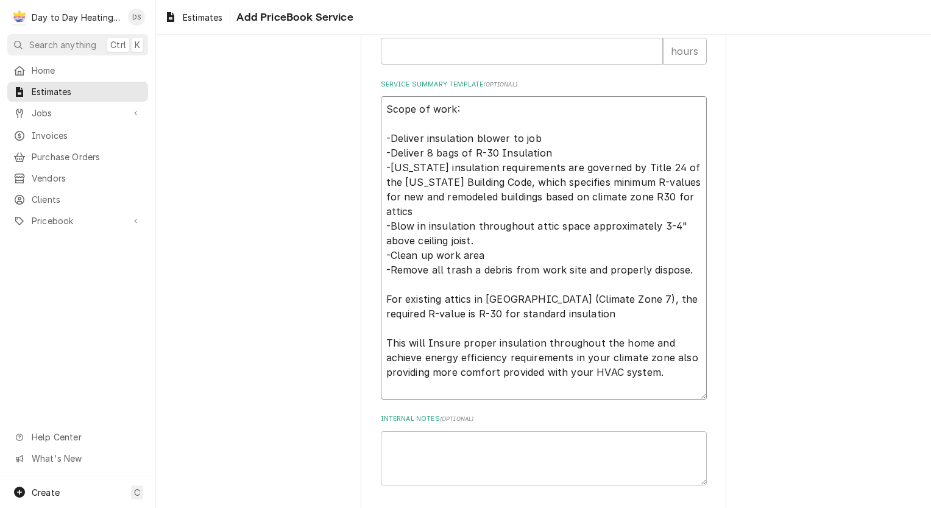
scroll to position [604, 0]
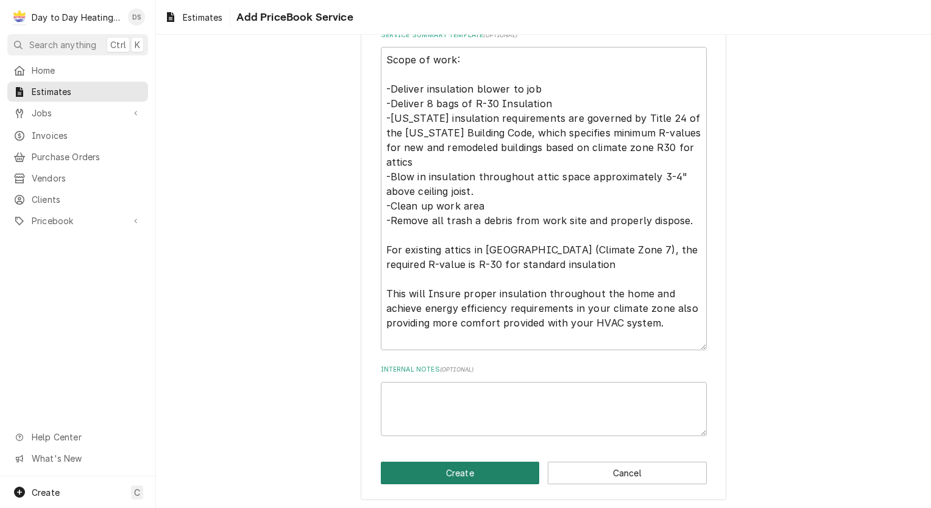
click at [450, 470] on button "Create" at bounding box center [460, 473] width 159 height 23
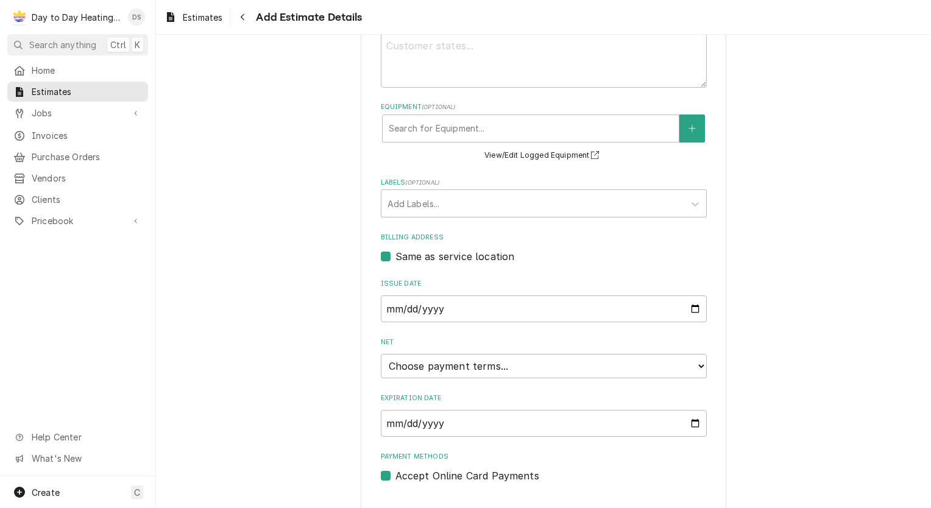
scroll to position [401, 0]
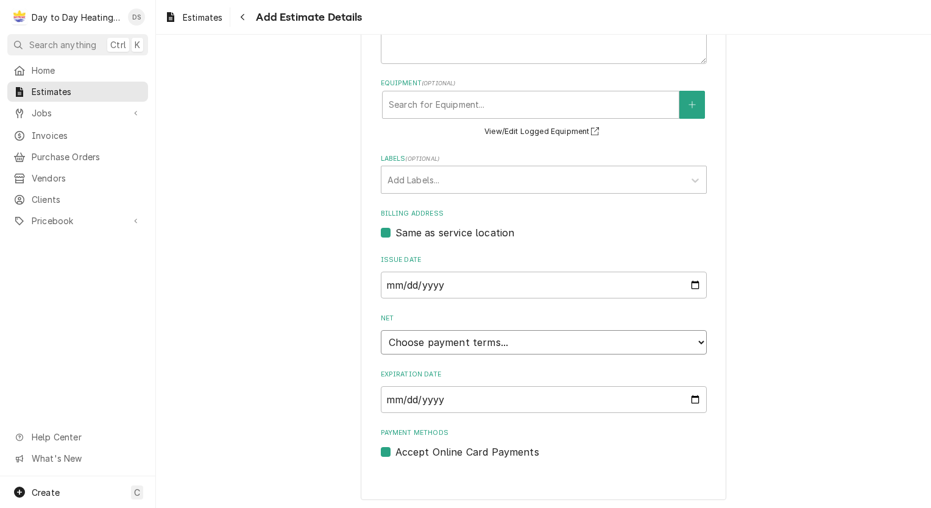
click at [677, 343] on select "Choose payment terms... Same Day Net 7 Net 14 Net 21 Net 30 Net 45 Net 60 Net 90" at bounding box center [544, 342] width 326 height 24
click at [692, 398] on input "2025-08-28" at bounding box center [544, 399] width 326 height 27
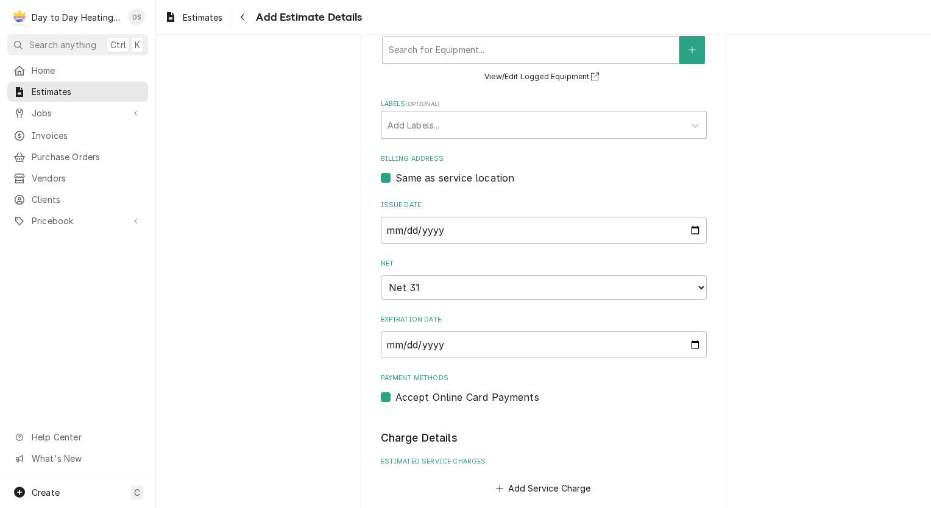
click at [336, 326] on div "Please provide the following information to create your estimate: Client Detail…" at bounding box center [543, 388] width 775 height 1593
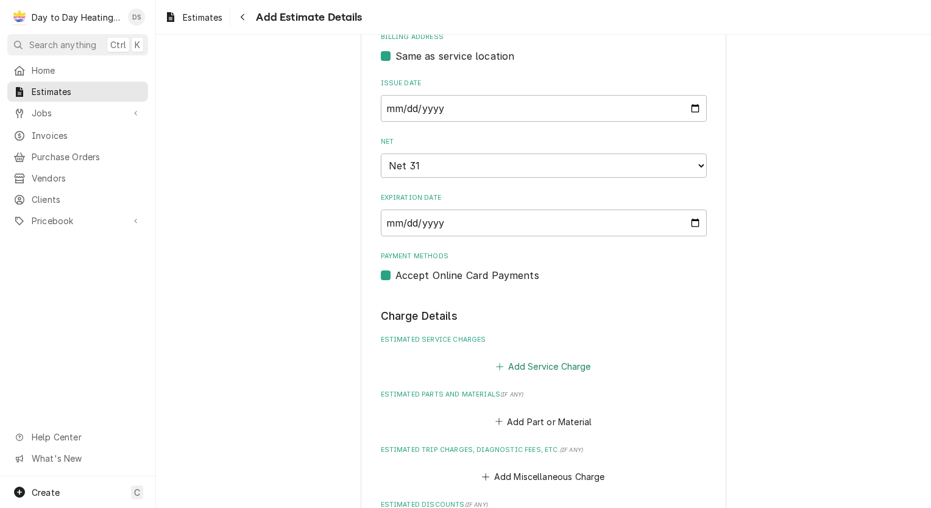
click at [535, 362] on button "Add Service Charge" at bounding box center [543, 366] width 99 height 17
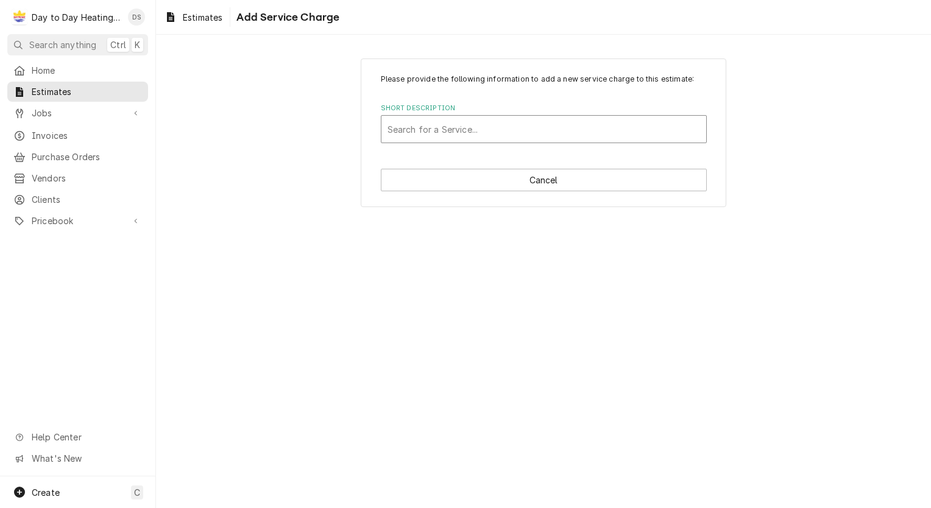
click at [454, 129] on div "Short Description" at bounding box center [543, 129] width 312 height 22
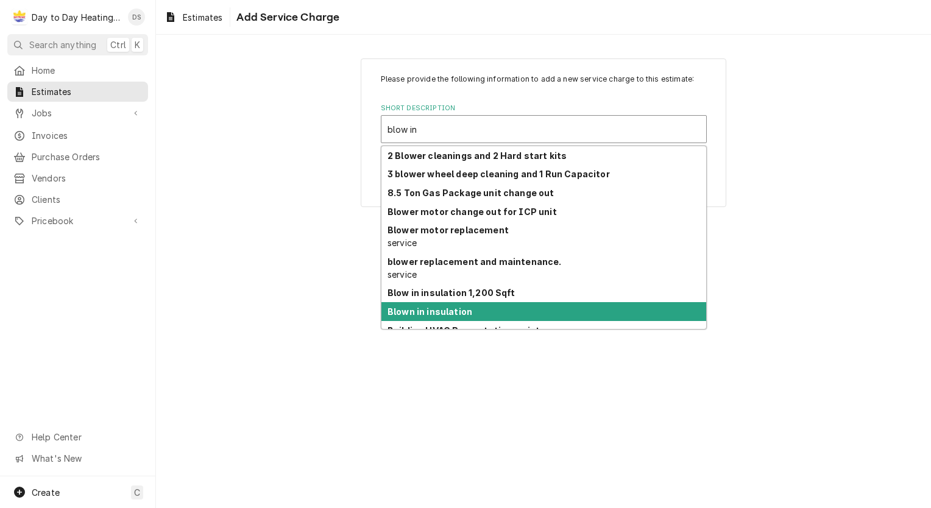
click at [494, 297] on div "Blow in insulation 1,200 Sqft" at bounding box center [543, 293] width 325 height 19
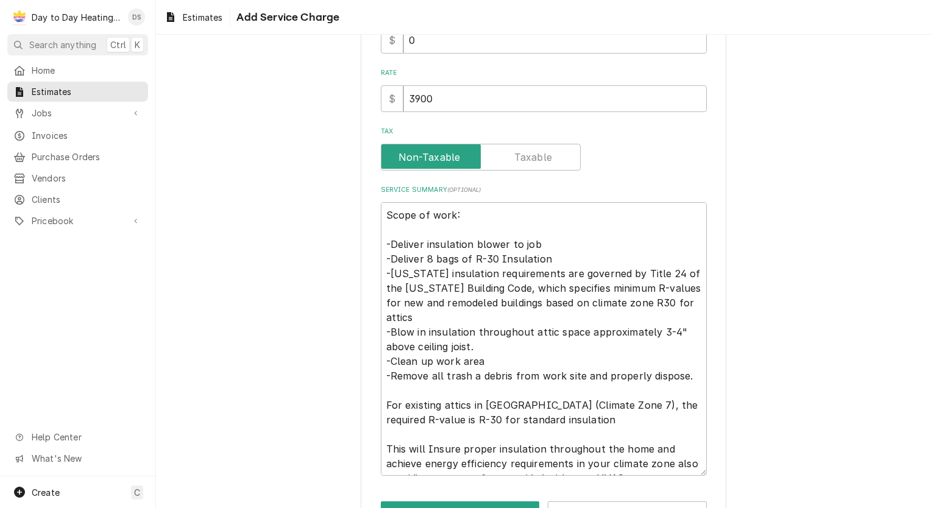
scroll to position [268, 0]
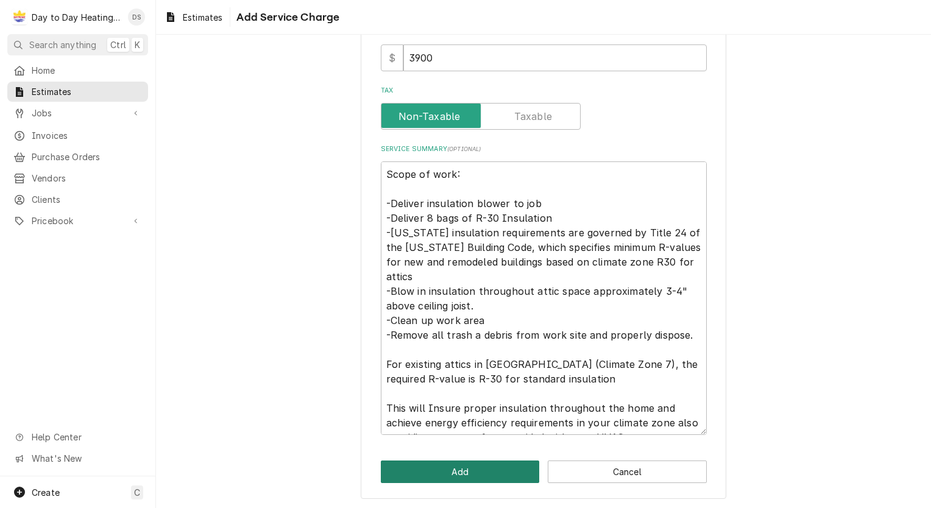
click at [449, 468] on button "Add" at bounding box center [460, 471] width 159 height 23
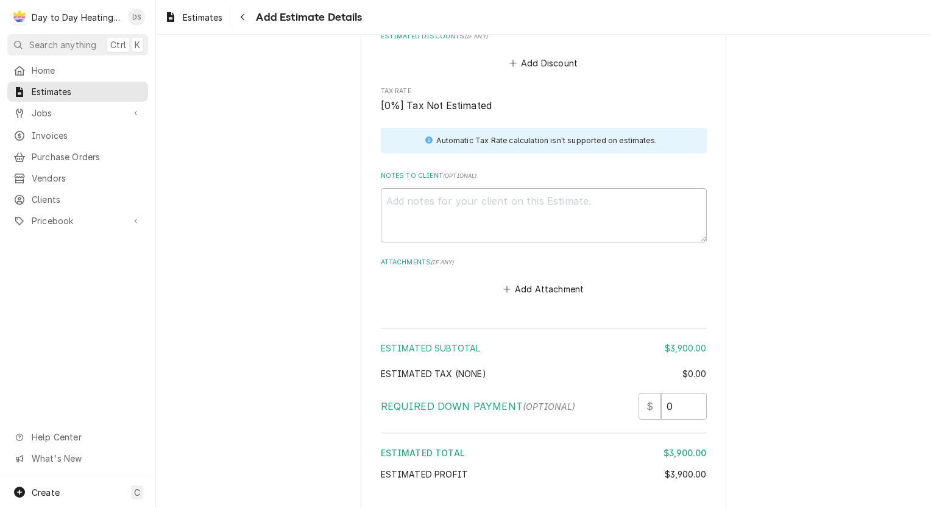
scroll to position [1593, 0]
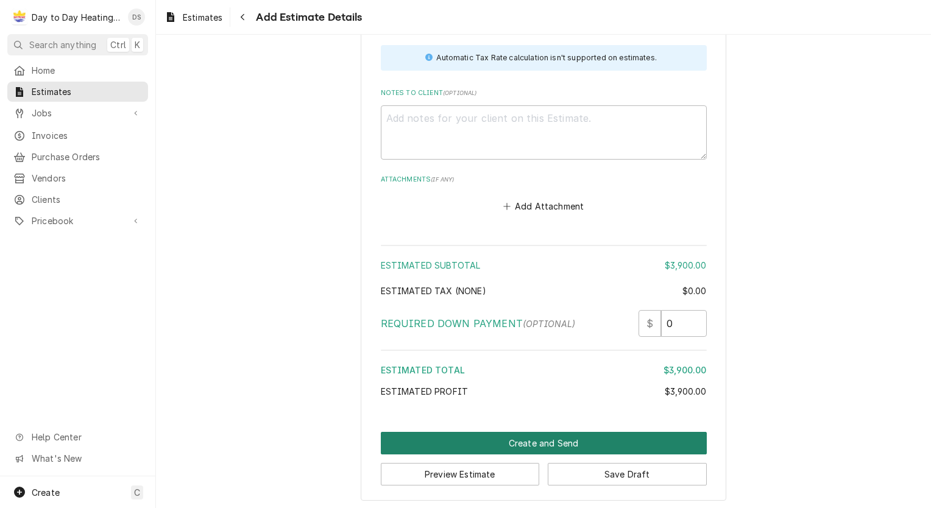
click at [568, 439] on button "Create and Send" at bounding box center [544, 443] width 326 height 23
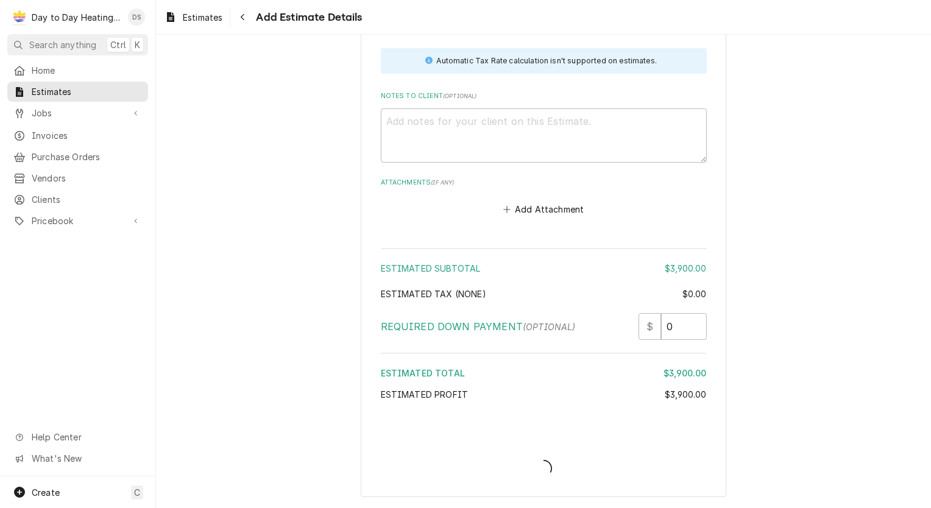
scroll to position [1587, 0]
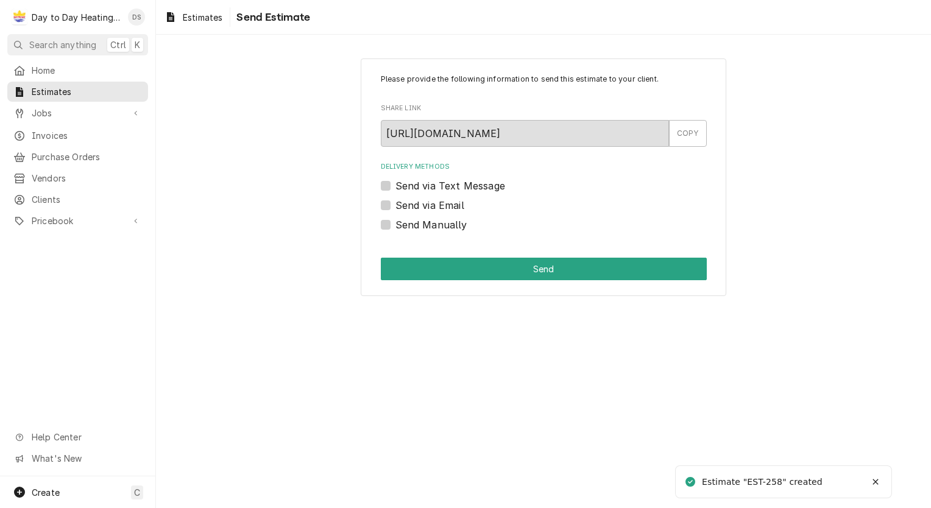
click at [462, 184] on label "Send via Text Message" at bounding box center [450, 185] width 110 height 15
click at [462, 184] on input "Send via Text Message" at bounding box center [558, 191] width 326 height 27
checkbox input "true"
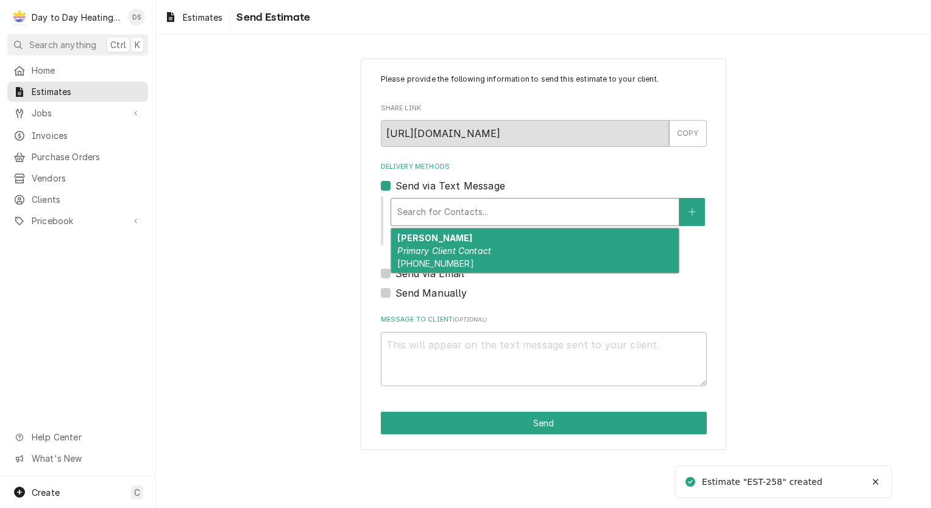
click at [465, 211] on div "Delivery Methods" at bounding box center [534, 212] width 275 height 22
click at [467, 245] on em "Primary Client Contact" at bounding box center [444, 250] width 94 height 10
type textarea "x"
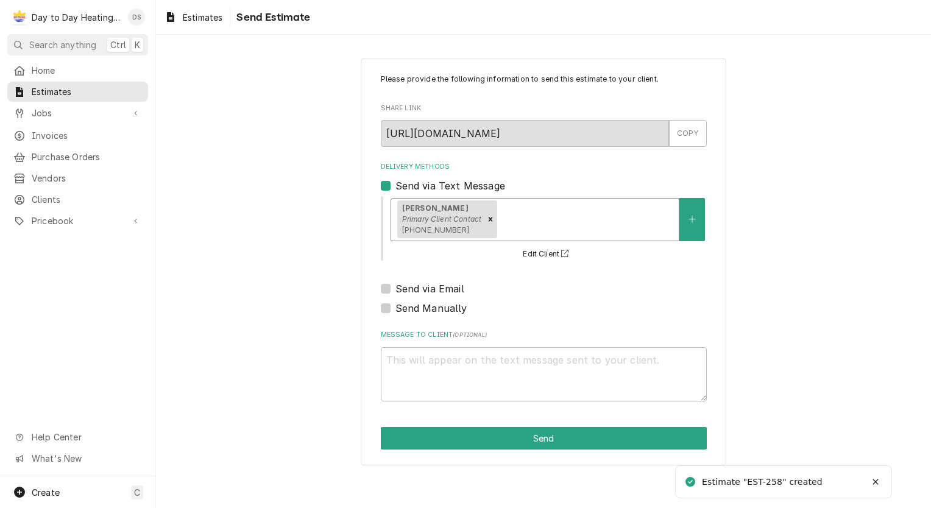
click at [445, 287] on label "Send via Email" at bounding box center [429, 288] width 69 height 15
click at [445, 287] on input "Send via Email" at bounding box center [558, 294] width 326 height 27
checkbox input "true"
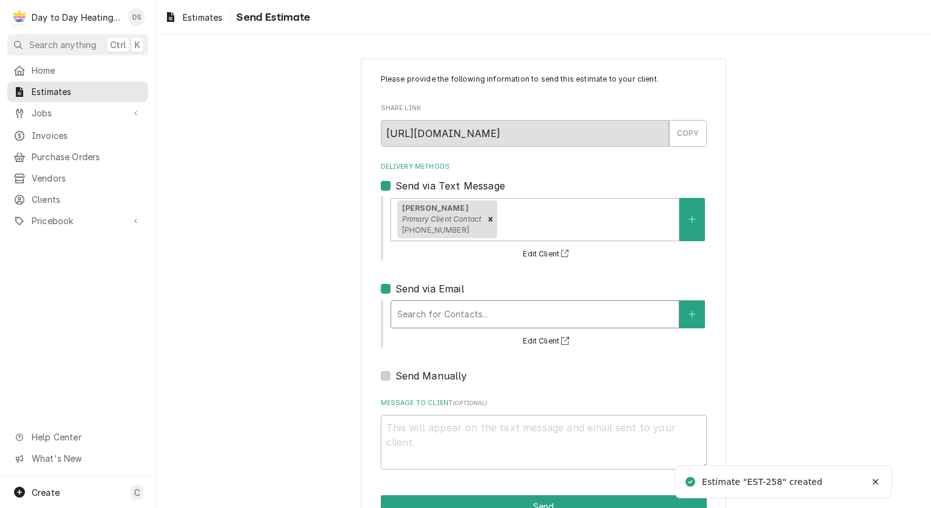
click at [448, 313] on div "Delivery Methods" at bounding box center [534, 314] width 275 height 22
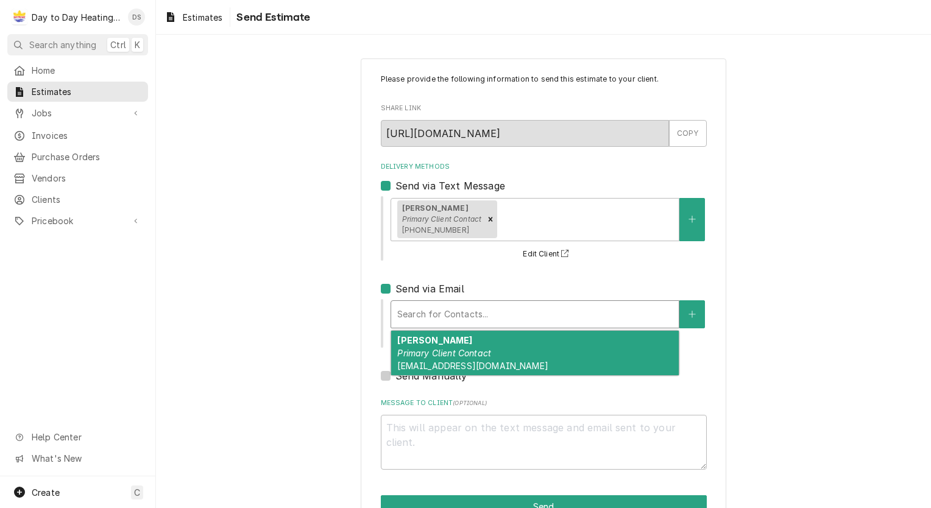
click at [452, 346] on div "Kate Primary Client Contact campbellkateb@gmail.com" at bounding box center [534, 353] width 287 height 44
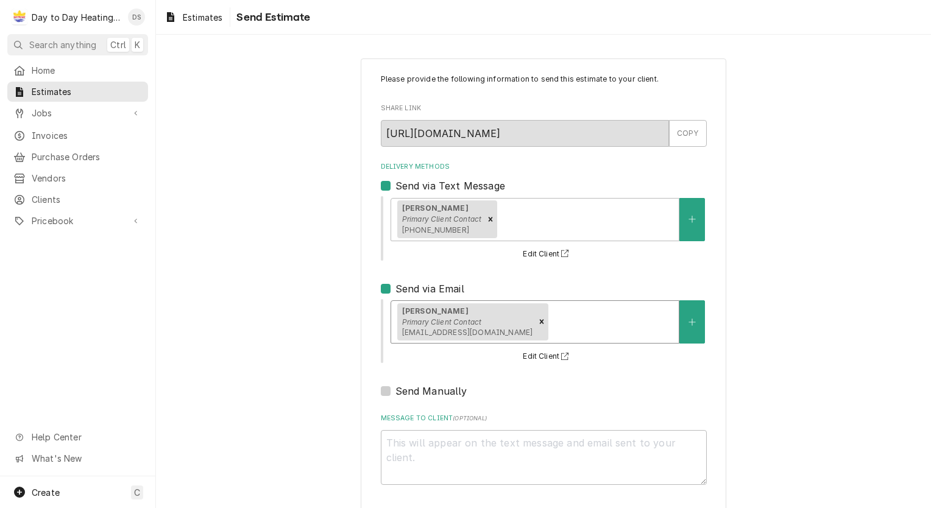
scroll to position [49, 0]
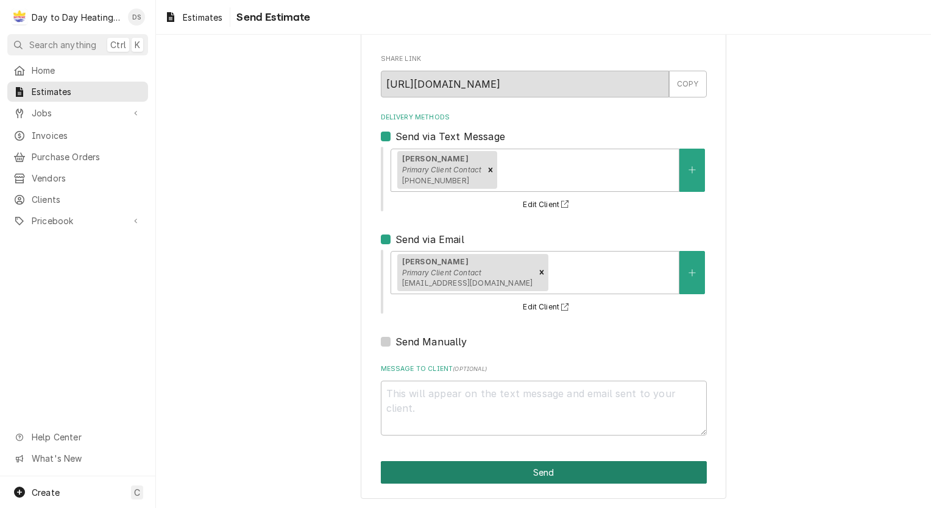
click at [574, 474] on button "Send" at bounding box center [544, 472] width 326 height 23
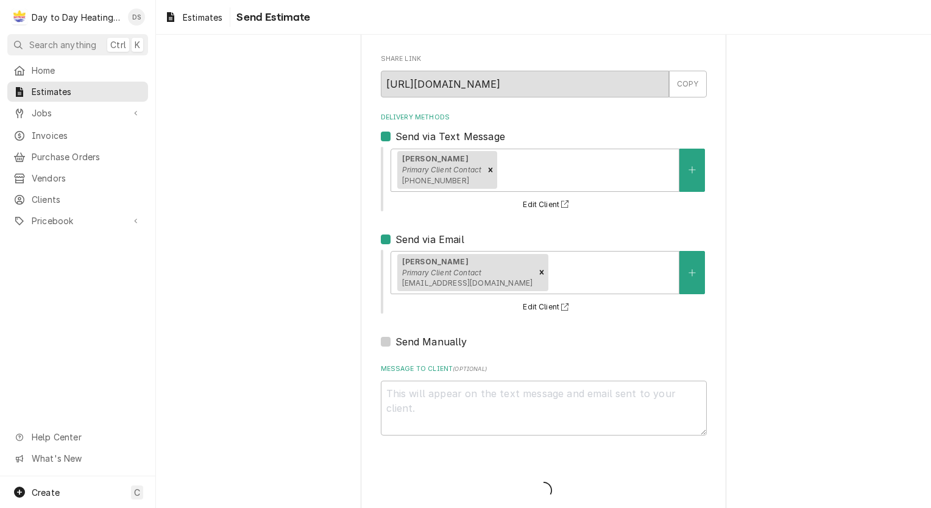
type textarea "x"
